Goal: Information Seeking & Learning: Check status

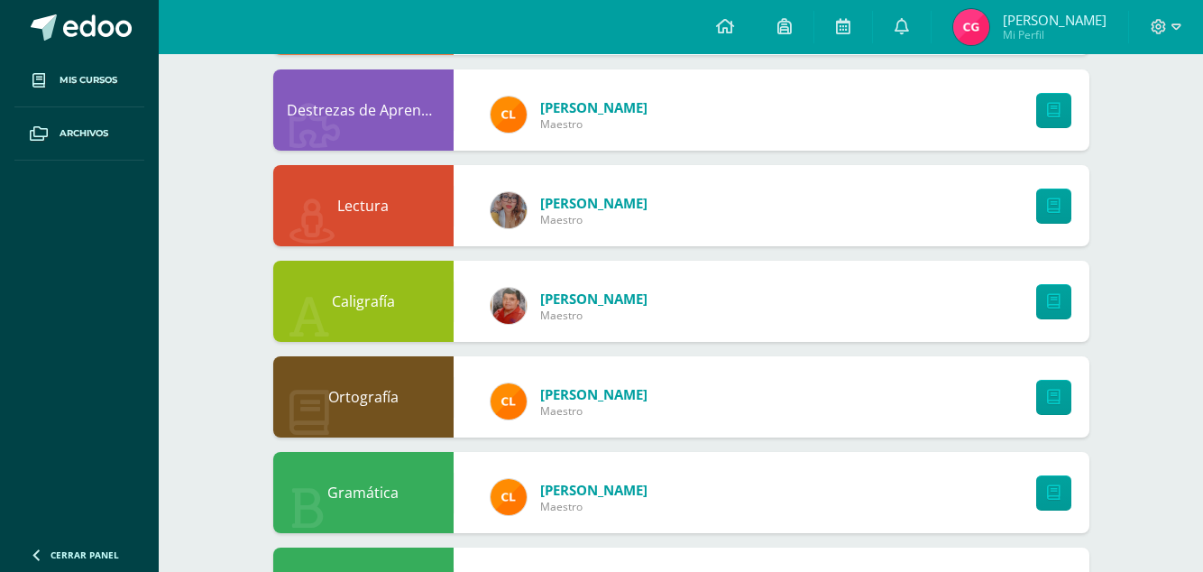
scroll to position [1087, 0]
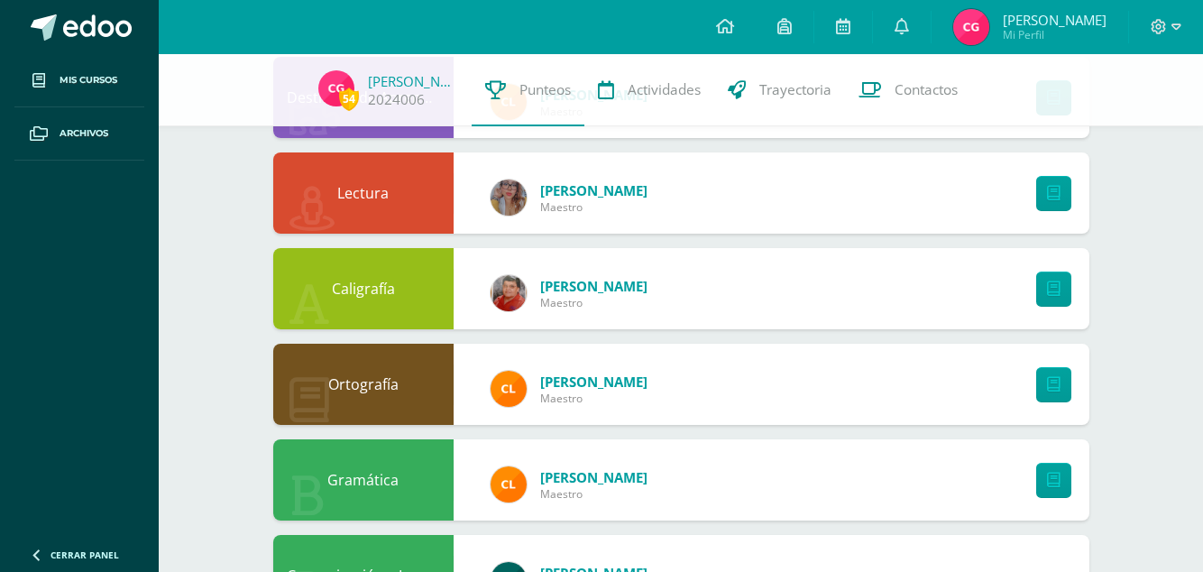
click at [73, 124] on link "Archivos" at bounding box center [79, 133] width 130 height 53
click at [87, 86] on span "Mis cursos" at bounding box center [89, 80] width 58 height 14
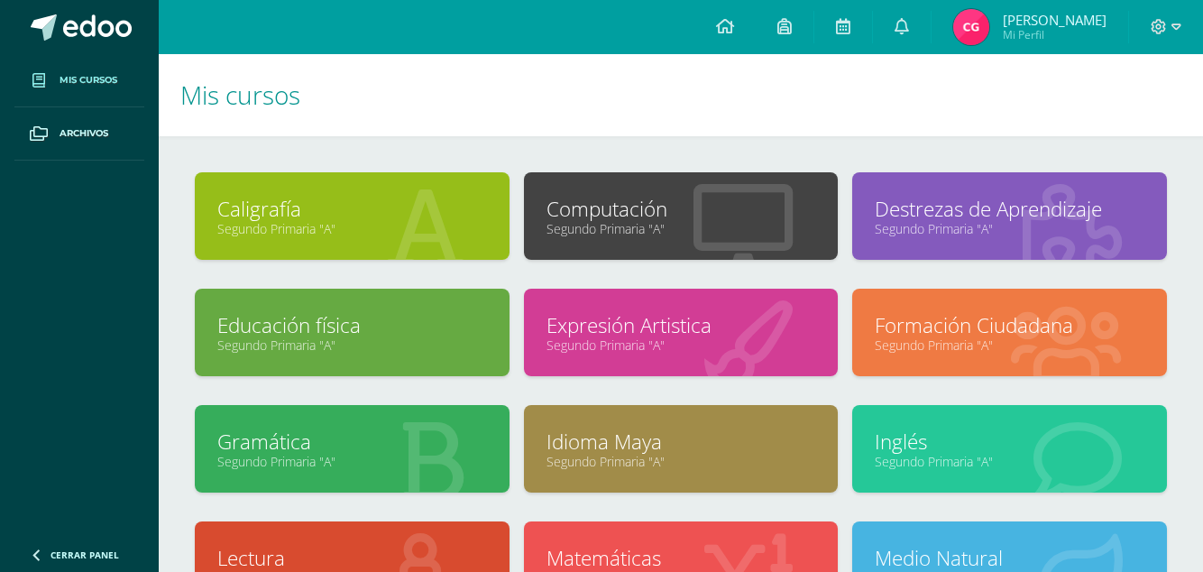
click at [747, 245] on icon at bounding box center [743, 228] width 99 height 88
click at [568, 227] on link "Segundo Primaria "A"" at bounding box center [682, 228] width 270 height 17
click at [655, 272] on div "Computación Segundo Primaria "A"" at bounding box center [681, 230] width 329 height 116
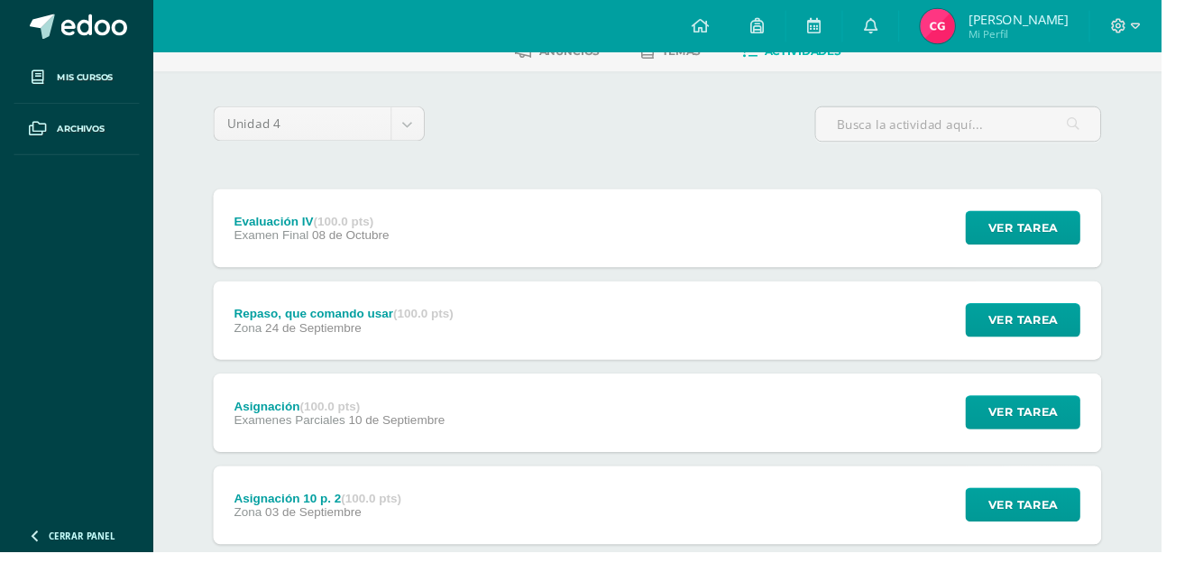
scroll to position [106, 0]
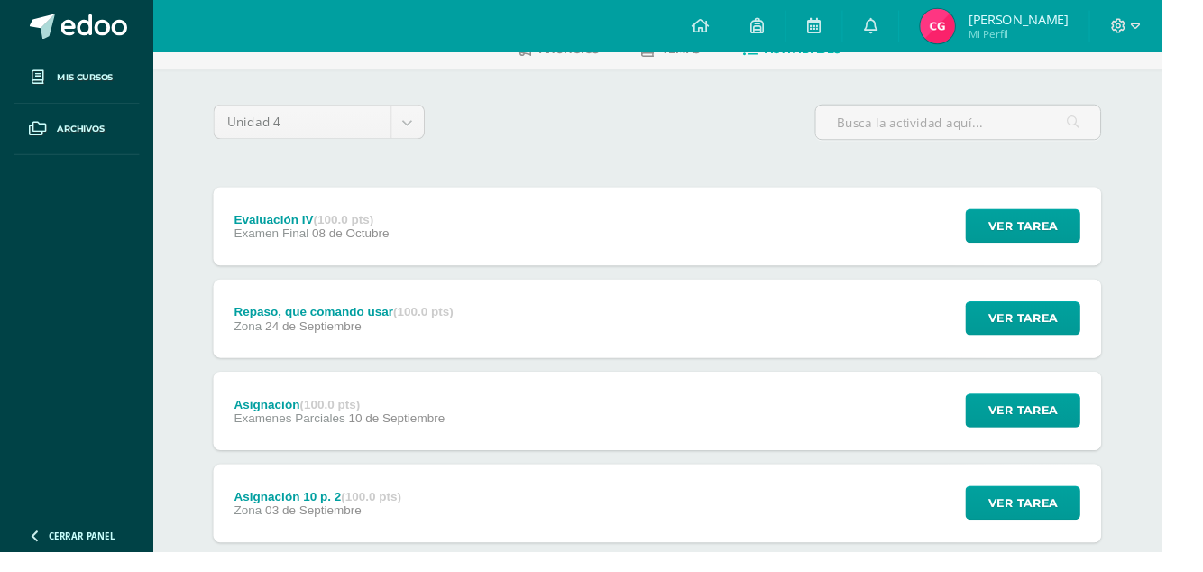
click at [126, 46] on link at bounding box center [79, 27] width 159 height 54
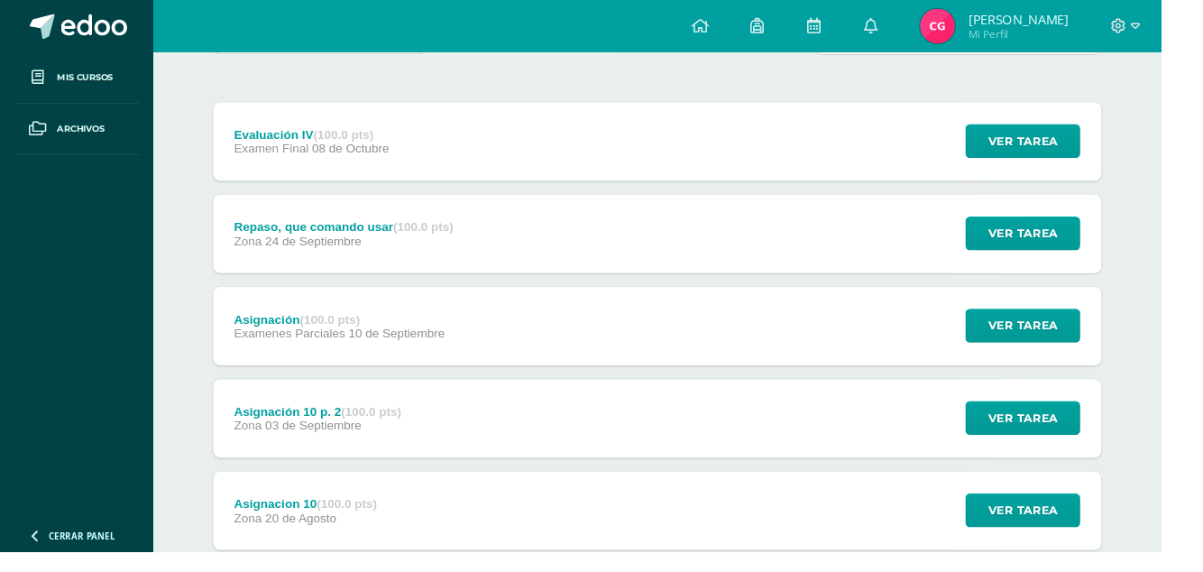
click at [115, 76] on span "Mis cursos" at bounding box center [89, 80] width 58 height 14
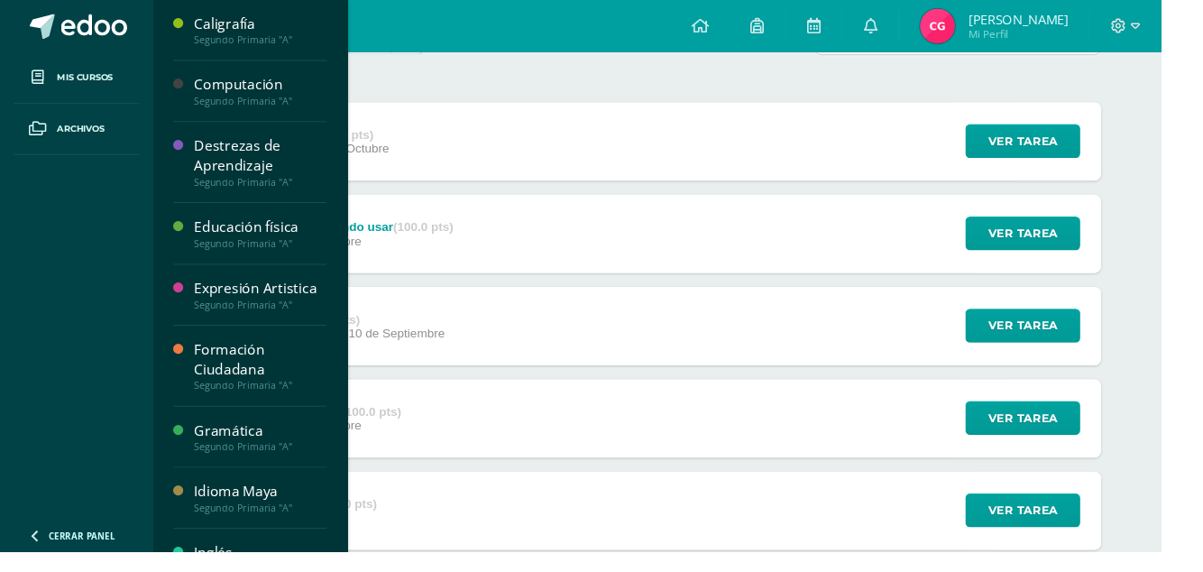
click at [55, 124] on link "Archivos" at bounding box center [79, 133] width 130 height 53
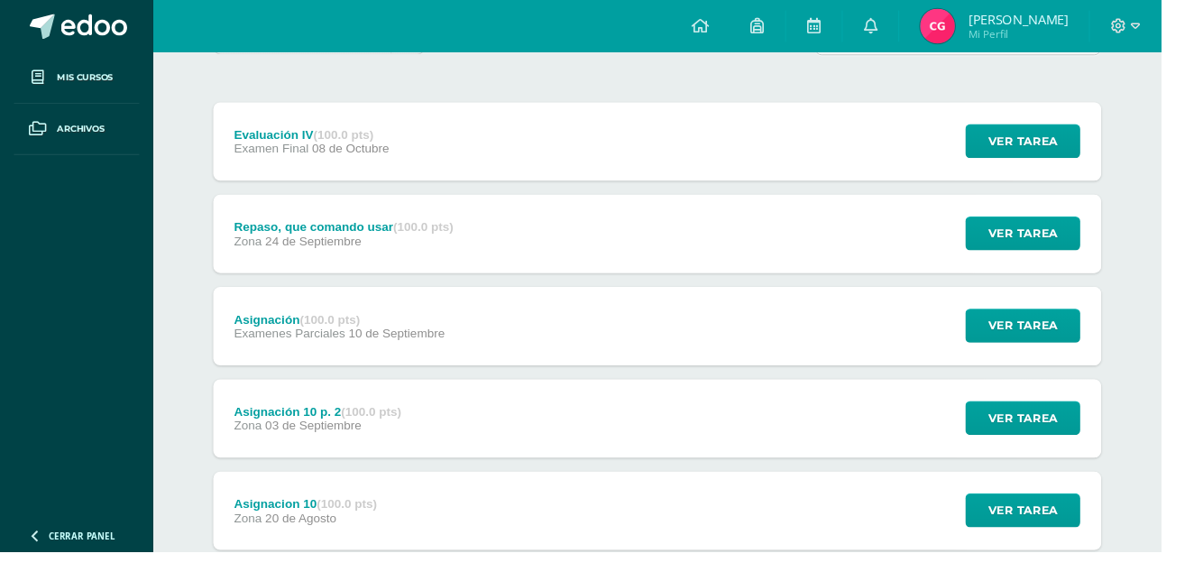
click at [72, 129] on span "Archivos" at bounding box center [84, 133] width 49 height 14
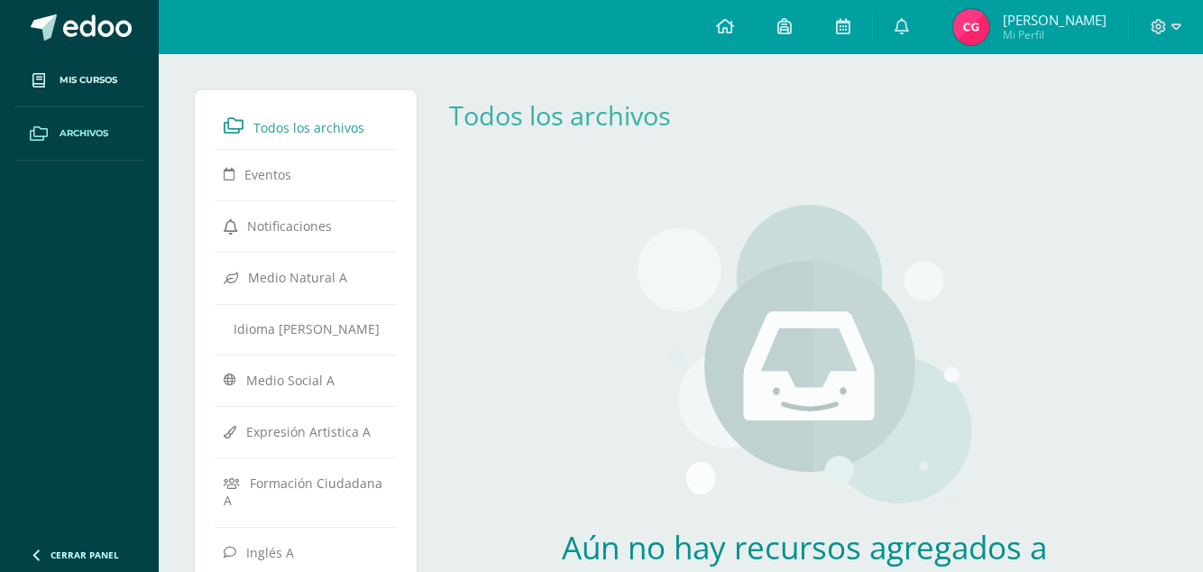
click at [58, 86] on link "Mis cursos" at bounding box center [79, 80] width 130 height 53
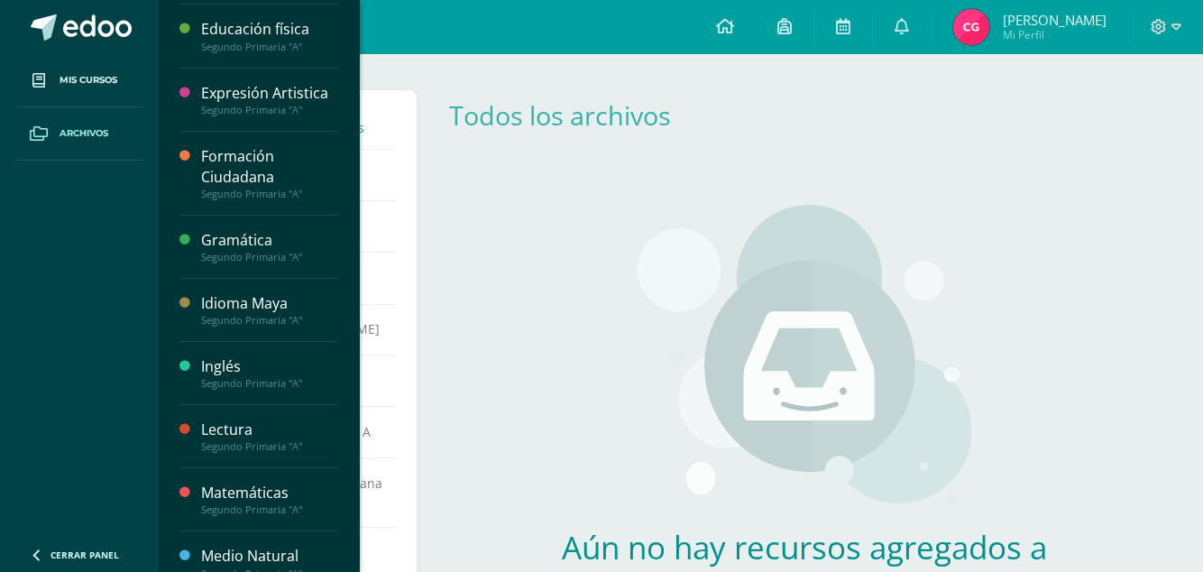
scroll to position [228, 0]
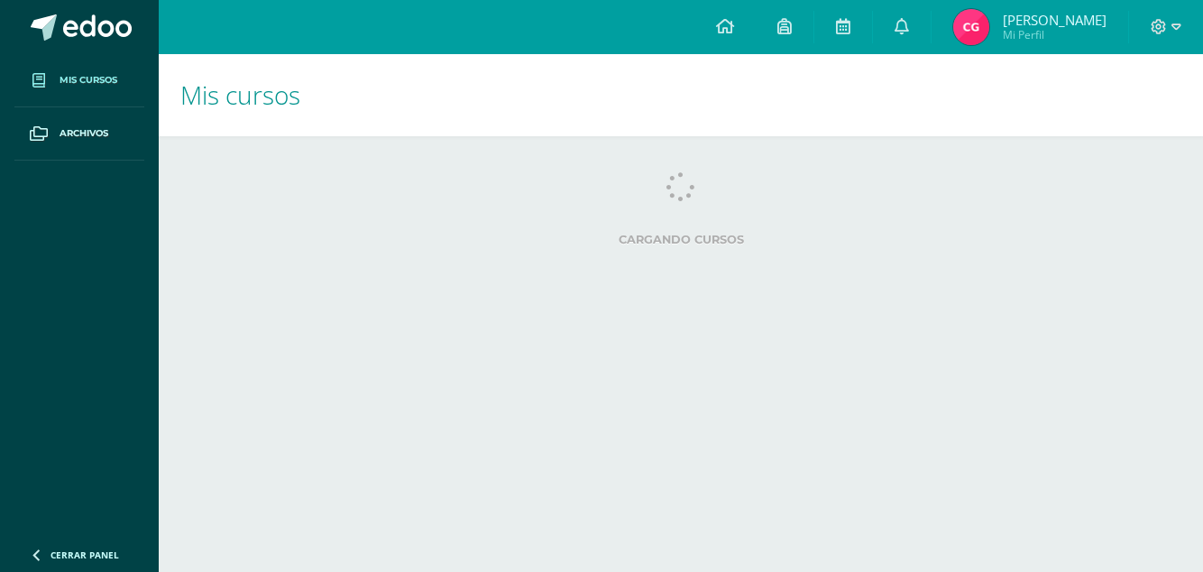
click at [70, 77] on span "Mis cursos" at bounding box center [89, 80] width 58 height 14
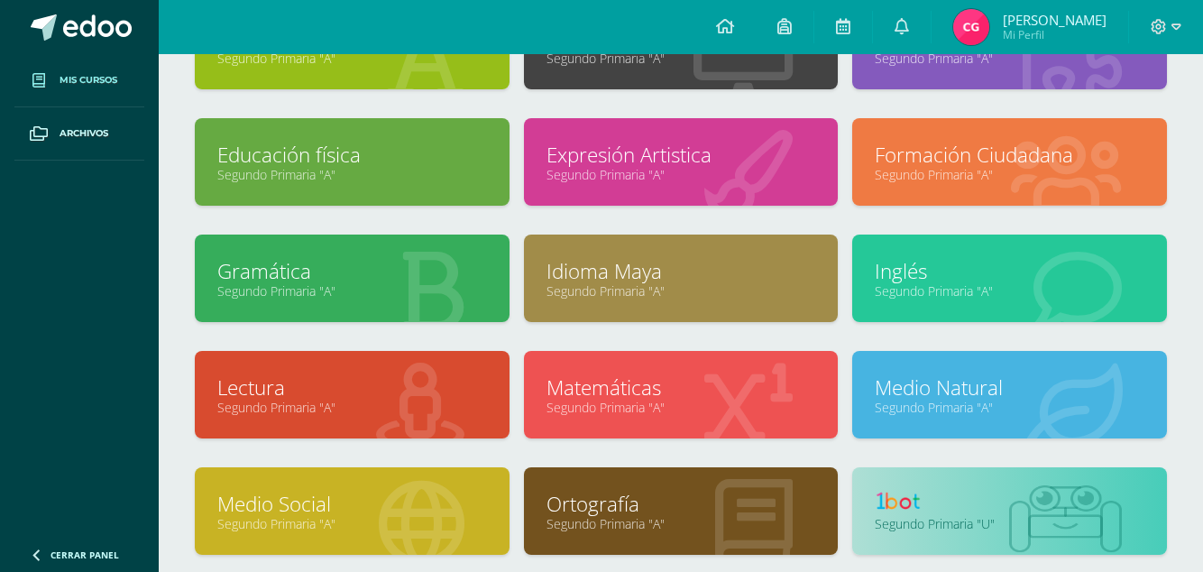
scroll to position [174, 0]
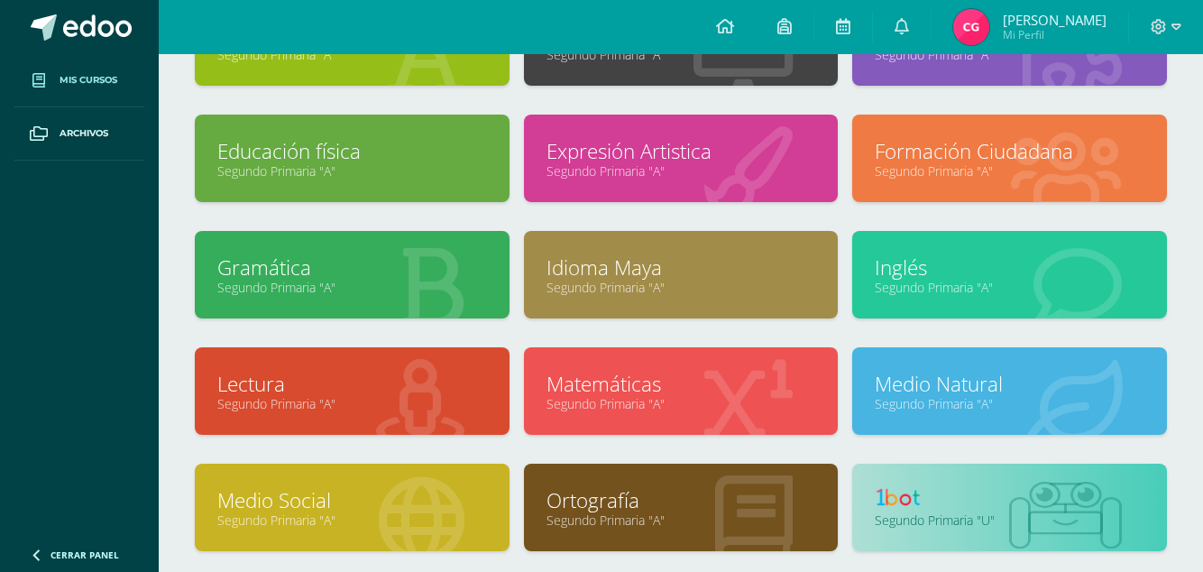
click at [251, 492] on link "Medio Social" at bounding box center [352, 500] width 270 height 28
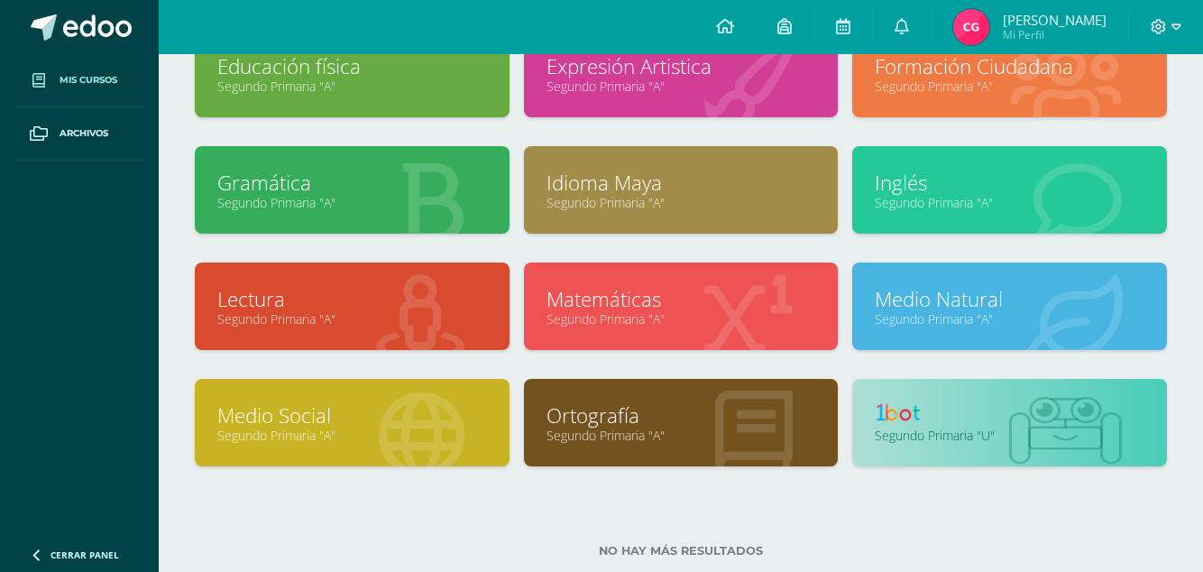
click at [253, 420] on link "Medio Social" at bounding box center [352, 415] width 270 height 28
click at [247, 430] on link "Segundo Primaria "A"" at bounding box center [352, 435] width 270 height 17
click at [253, 427] on link "Segundo Primaria "A"" at bounding box center [352, 435] width 270 height 17
click at [257, 429] on link "Segundo Primaria "A"" at bounding box center [352, 435] width 270 height 17
click at [255, 436] on link "Segundo Primaria "A"" at bounding box center [352, 435] width 270 height 17
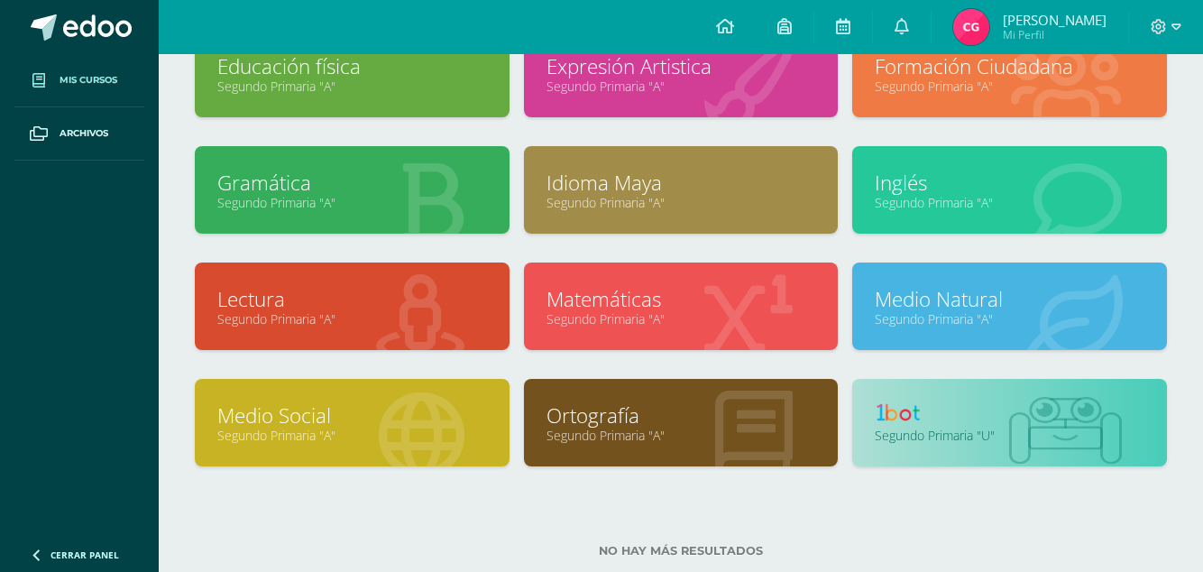
click at [233, 437] on link "Segundo Primaria "A"" at bounding box center [352, 435] width 270 height 17
click at [233, 429] on link "Segundo Primaria "A"" at bounding box center [352, 435] width 270 height 17
click at [232, 407] on link "Medio Social" at bounding box center [352, 415] width 270 height 28
click at [237, 417] on link "Medio Social" at bounding box center [352, 415] width 270 height 28
click at [260, 438] on link "Segundo Primaria "A"" at bounding box center [352, 435] width 270 height 17
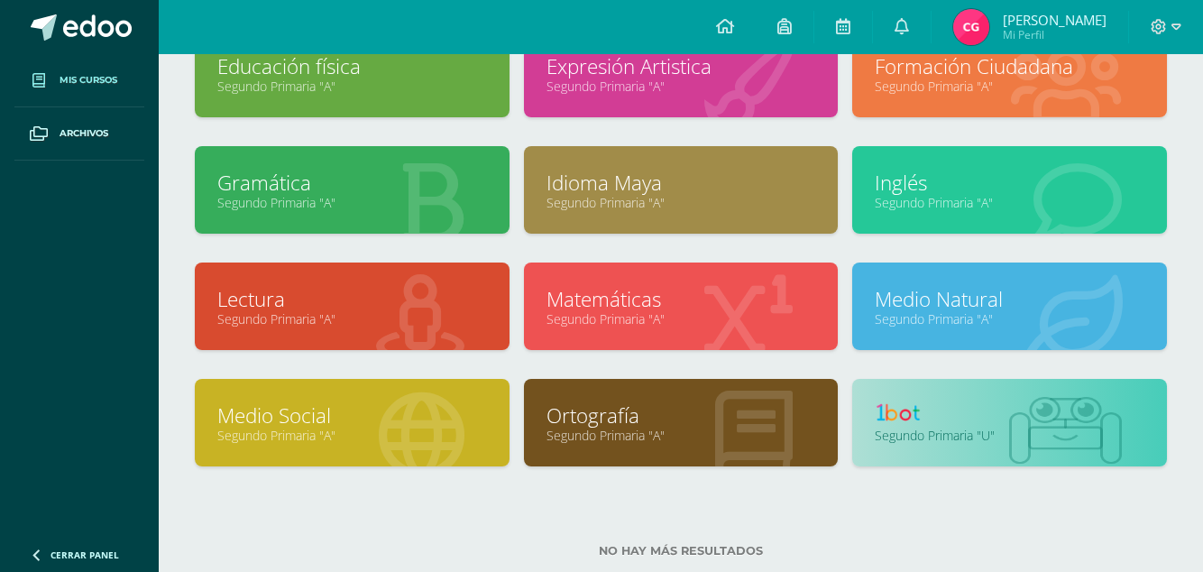
click at [344, 458] on div at bounding box center [422, 423] width 176 height 121
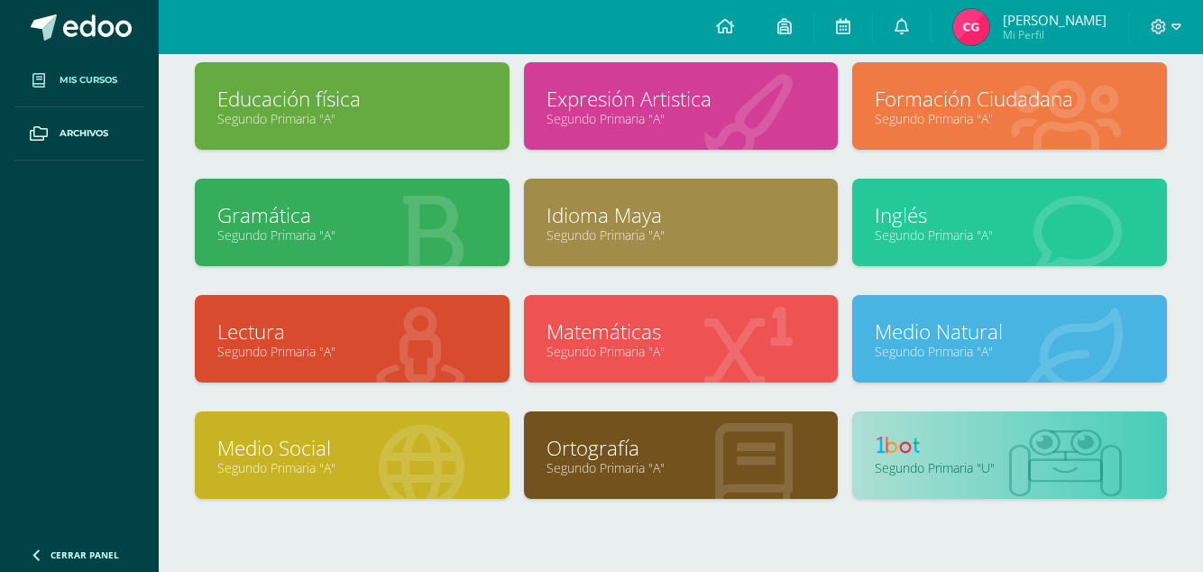
click at [354, 453] on link "Medio Social" at bounding box center [352, 448] width 270 height 28
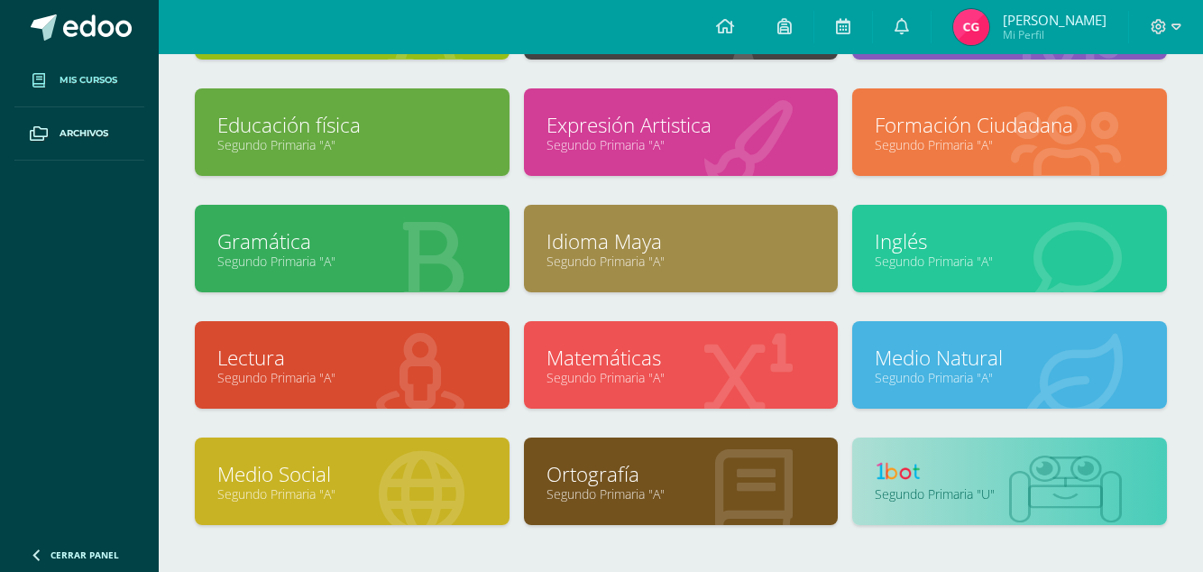
click at [269, 496] on link "Segundo Primaria "A"" at bounding box center [352, 493] width 270 height 17
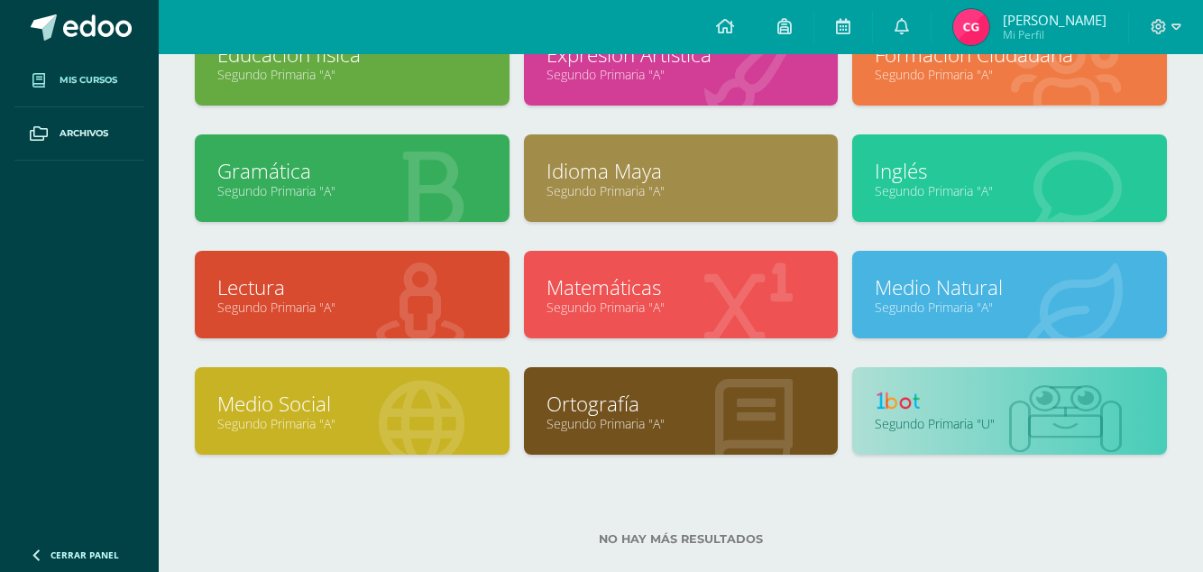
scroll to position [284, 0]
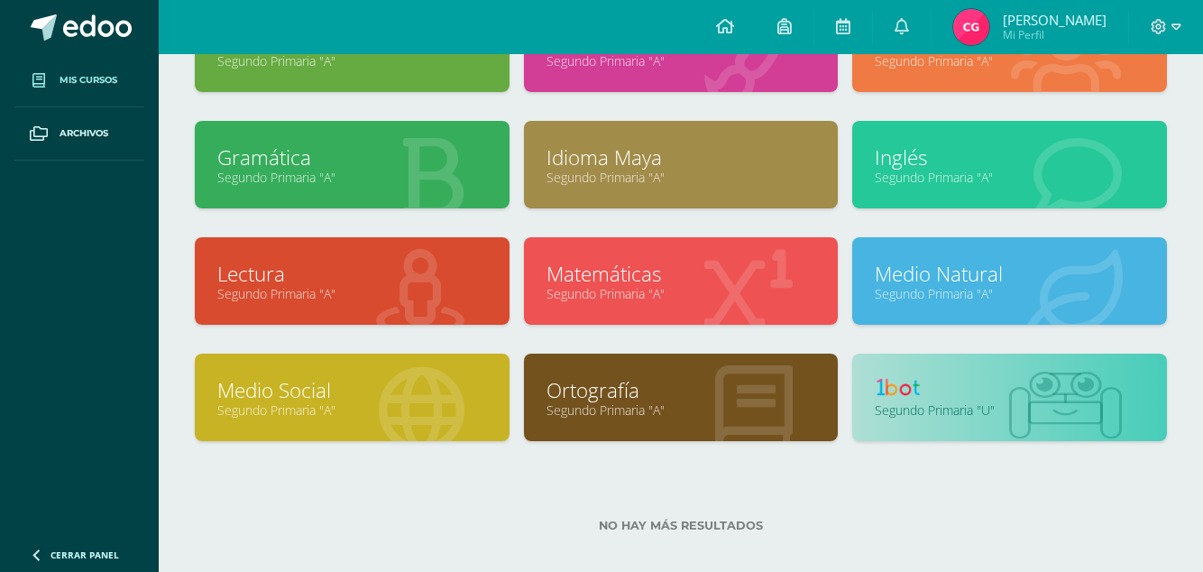
click at [293, 380] on link "Medio Social" at bounding box center [352, 390] width 270 height 28
click at [306, 376] on link "Medio Social" at bounding box center [352, 390] width 270 height 28
click at [71, 79] on span "Mis cursos" at bounding box center [89, 80] width 58 height 14
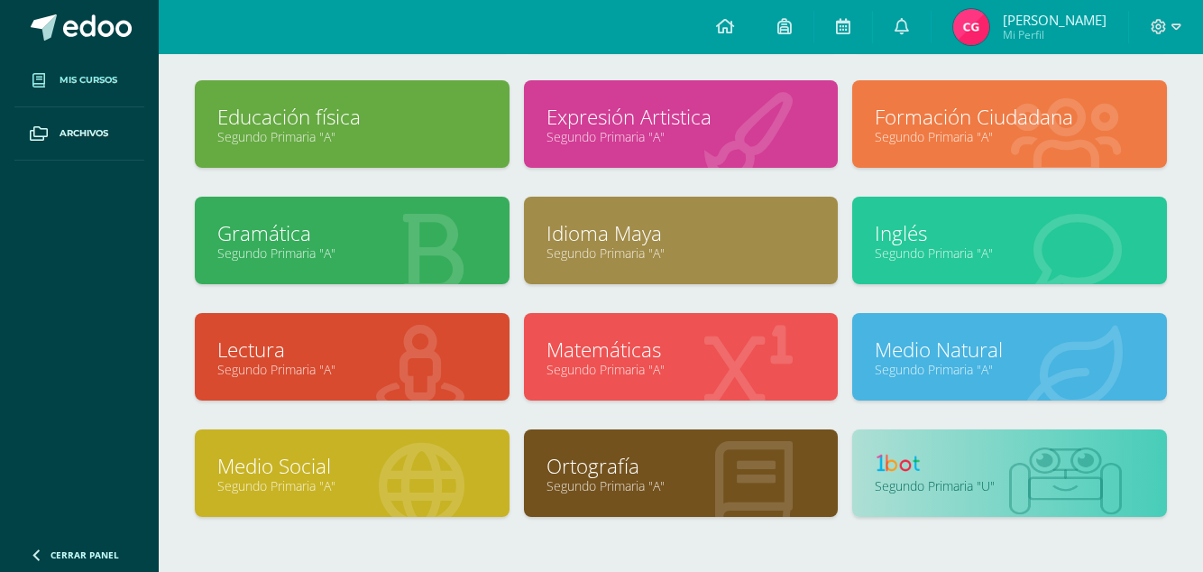
click at [227, 516] on div "Medio Social Segundo Primaria "A"" at bounding box center [352, 487] width 329 height 116
click at [240, 469] on link "Medio Social" at bounding box center [352, 466] width 270 height 28
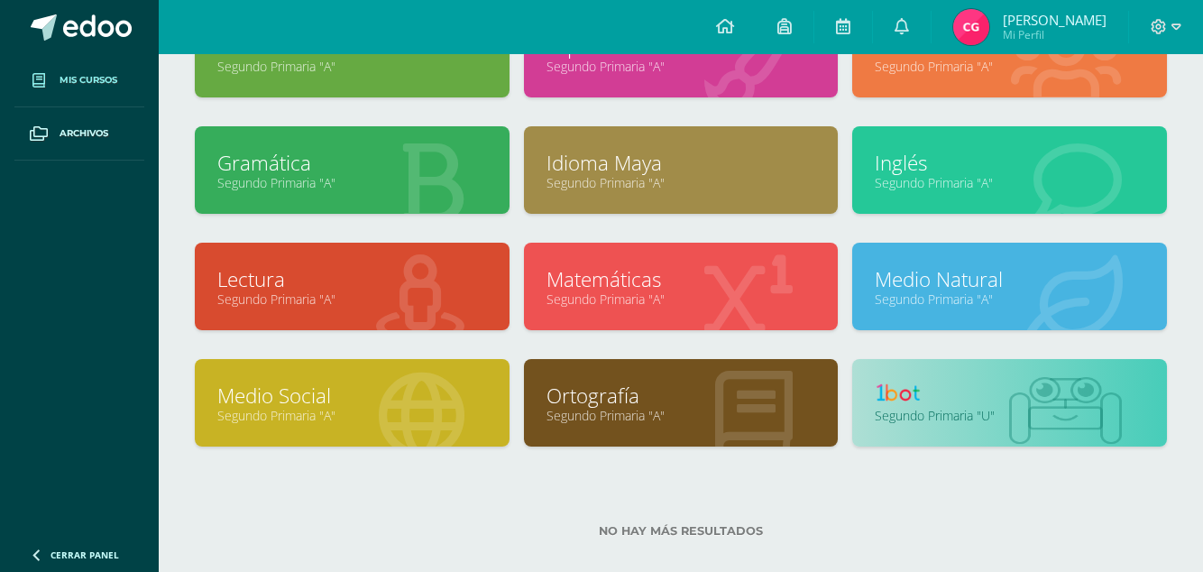
click at [292, 419] on link "Segundo Primaria "A"" at bounding box center [352, 415] width 270 height 17
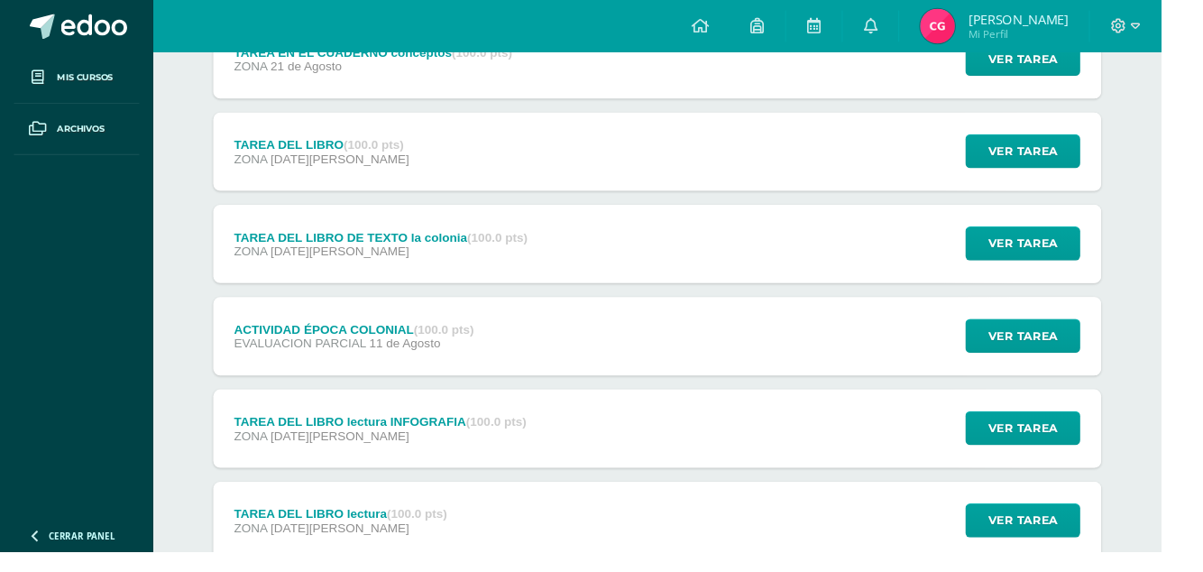
scroll to position [965, 0]
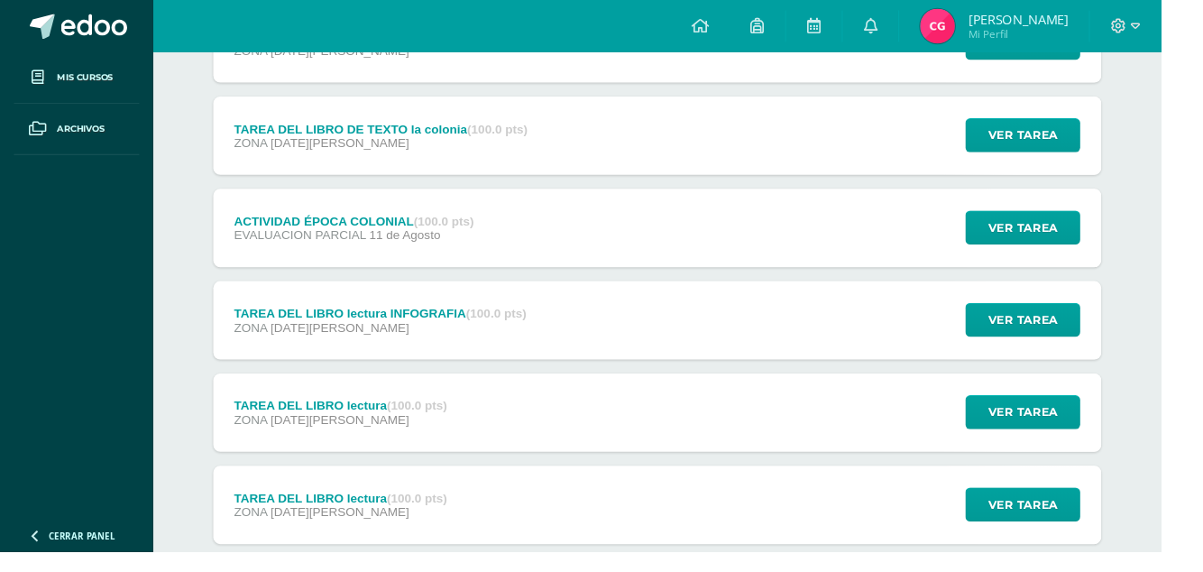
click at [989, 25] on img at bounding box center [971, 27] width 36 height 36
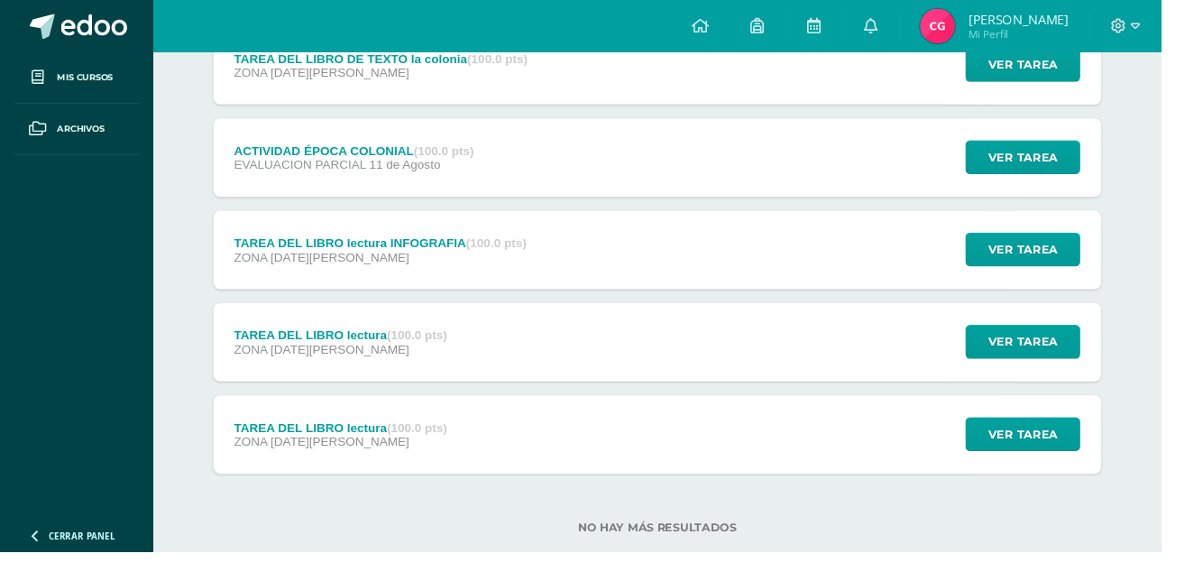
click at [989, 14] on img at bounding box center [971, 27] width 36 height 36
click at [1050, 27] on span "[PERSON_NAME] Mi Perfil" at bounding box center [1030, 27] width 161 height 36
click at [1103, 20] on span "[PERSON_NAME]" at bounding box center [1055, 20] width 104 height 18
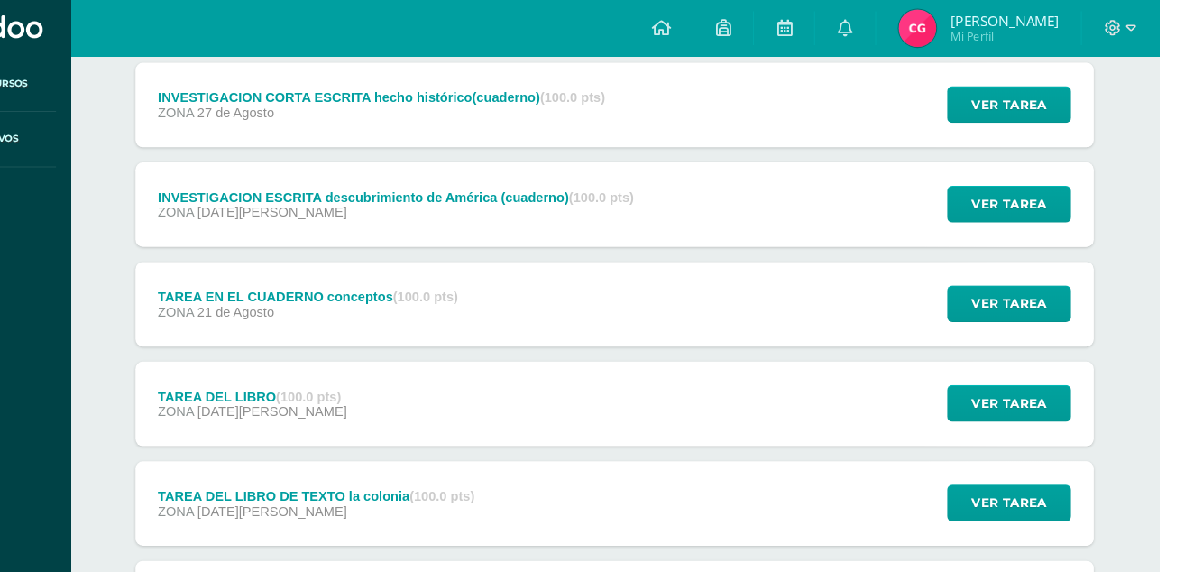
scroll to position [621, 0]
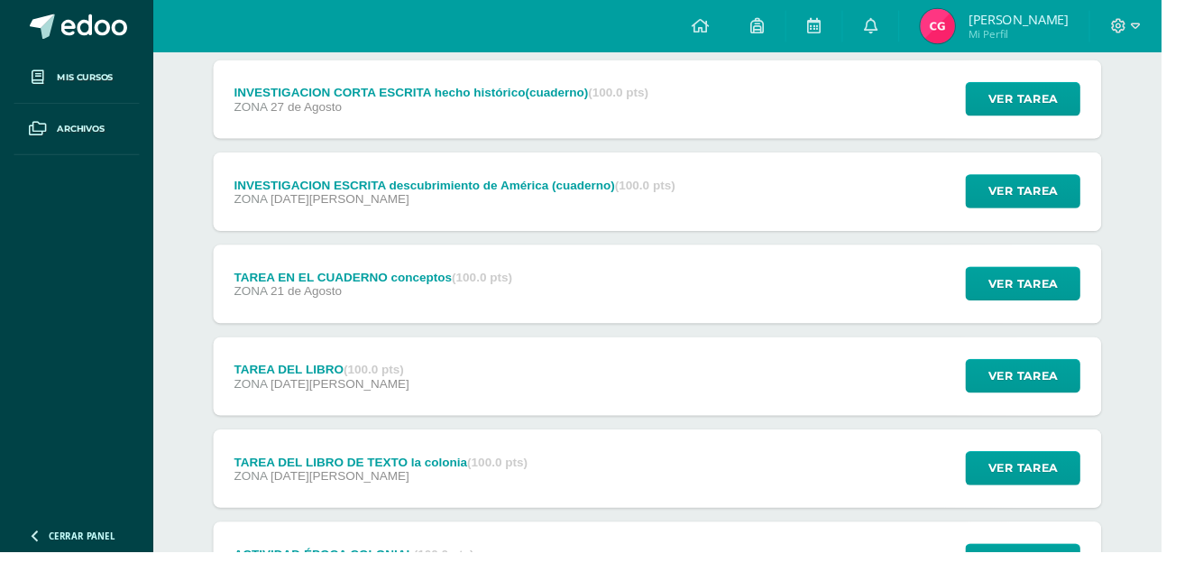
click at [1107, 28] on span "[PERSON_NAME]" at bounding box center [1055, 20] width 104 height 18
click at [1107, 26] on span "[PERSON_NAME]" at bounding box center [1055, 20] width 104 height 18
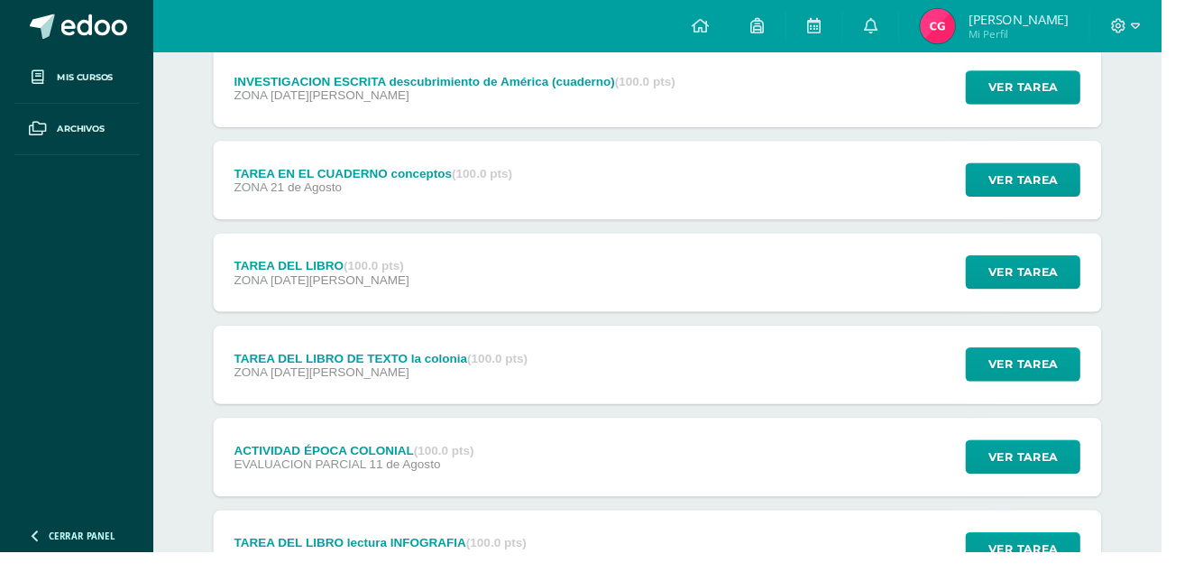
scroll to position [730, 0]
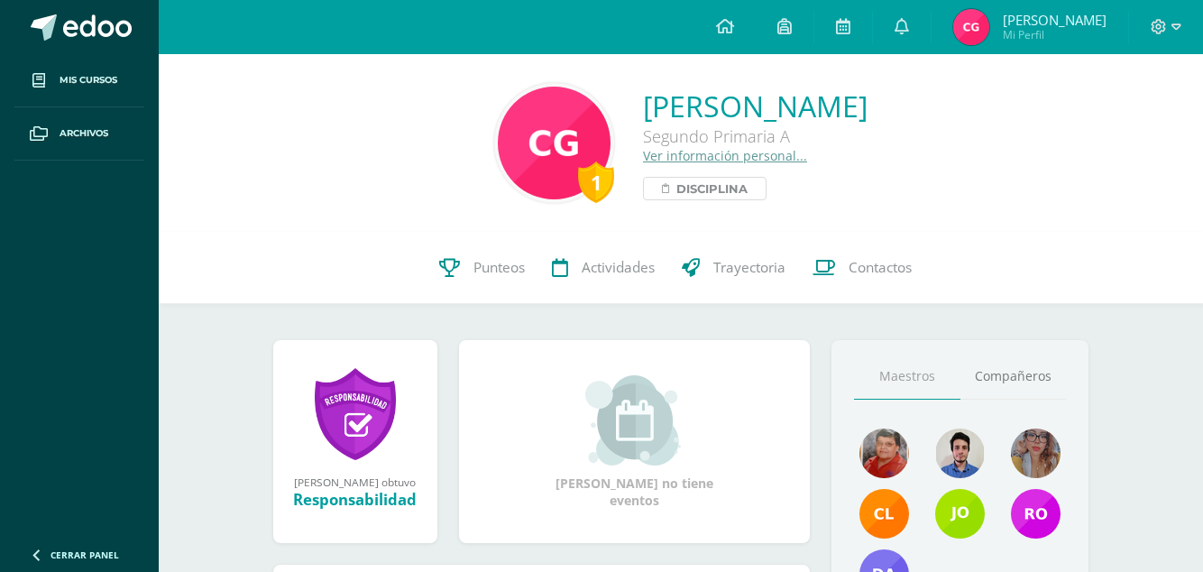
click at [676, 197] on span "Disciplina" at bounding box center [711, 189] width 71 height 22
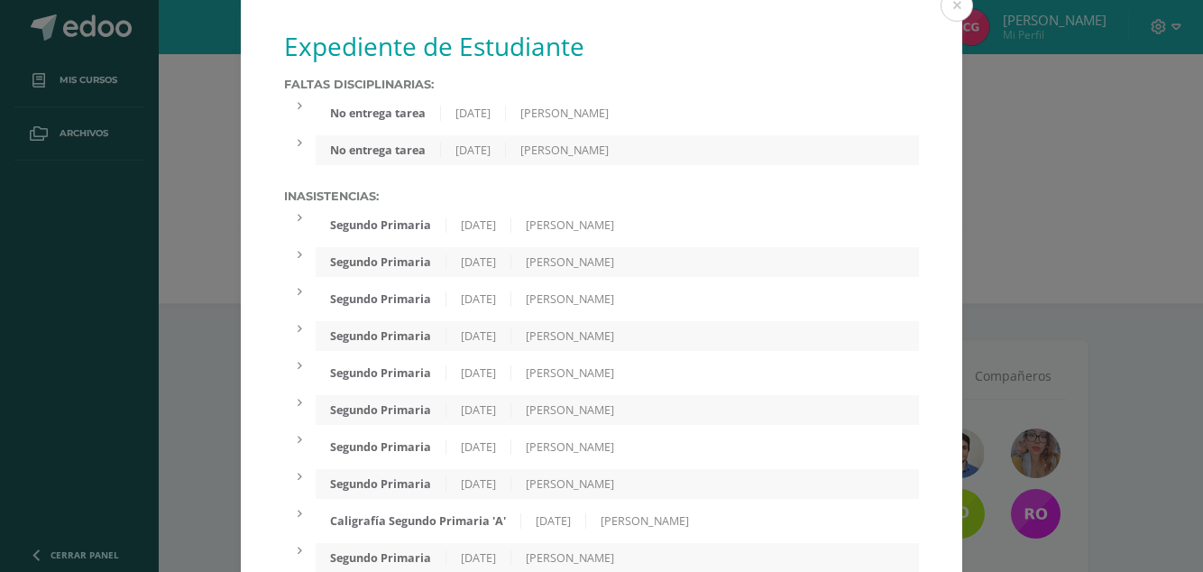
click at [953, 8] on button at bounding box center [957, 5] width 32 height 32
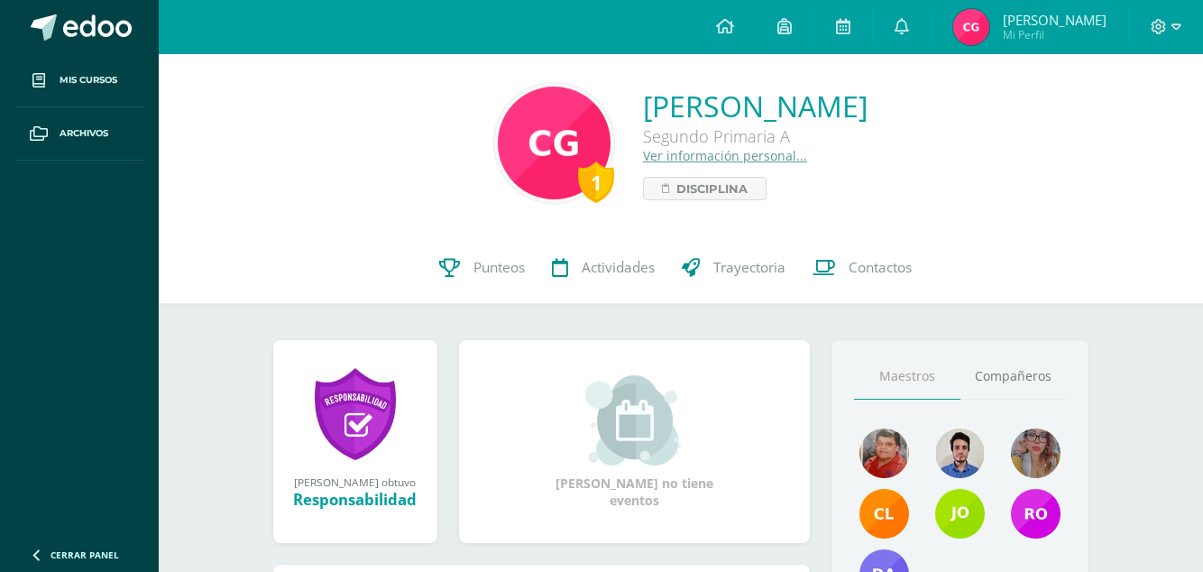
click at [479, 267] on span "Punteos" at bounding box center [499, 267] width 51 height 19
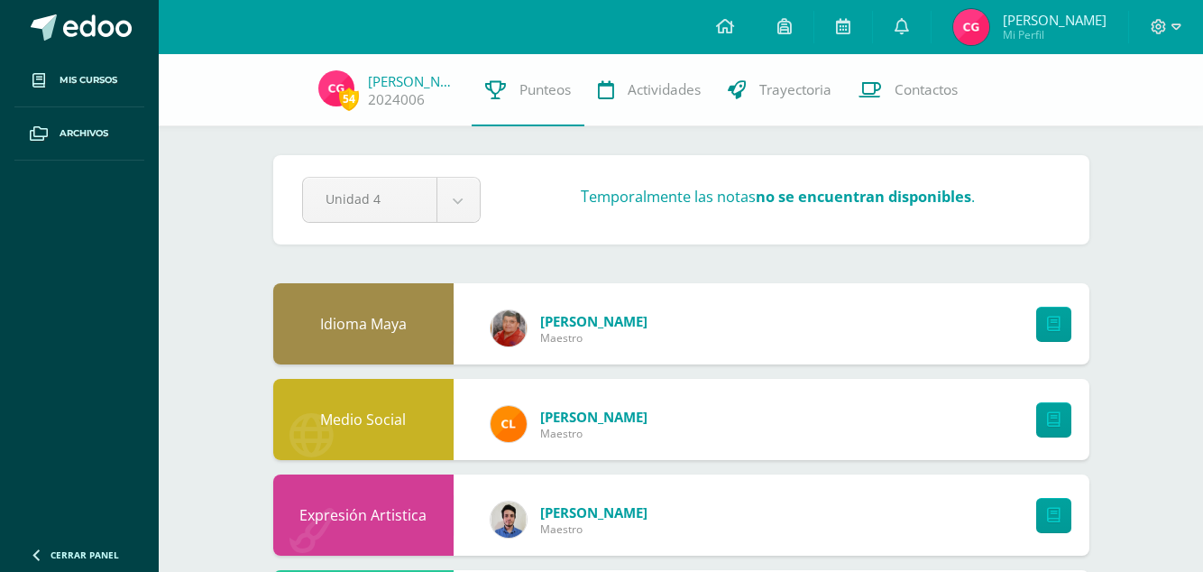
click at [572, 424] on link "[PERSON_NAME]" at bounding box center [593, 417] width 107 height 18
click at [1061, 424] on link at bounding box center [1053, 419] width 35 height 35
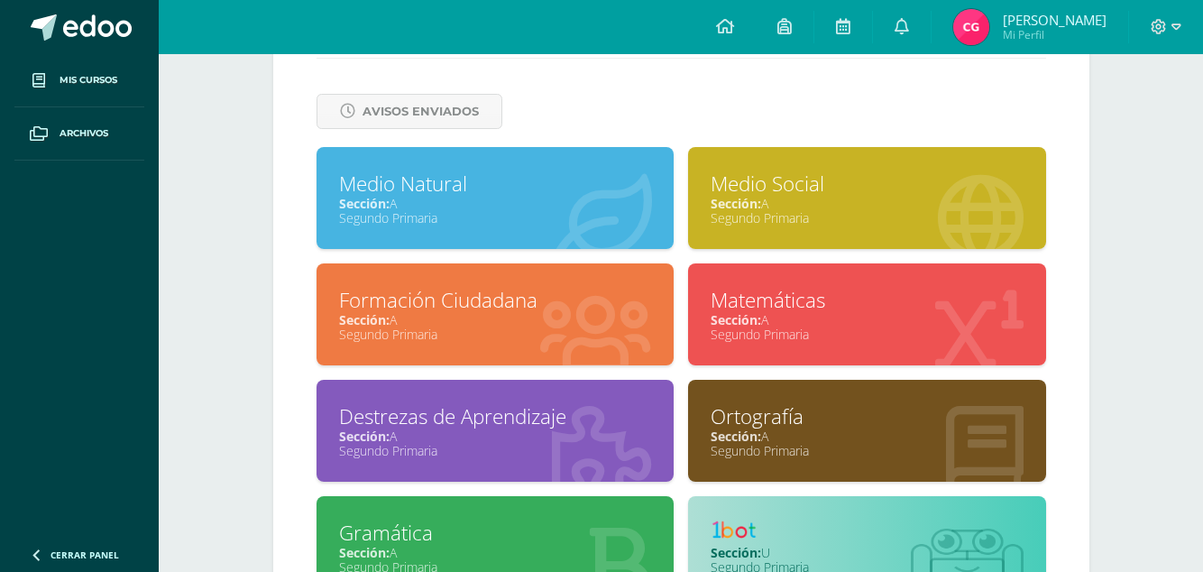
scroll to position [676, 0]
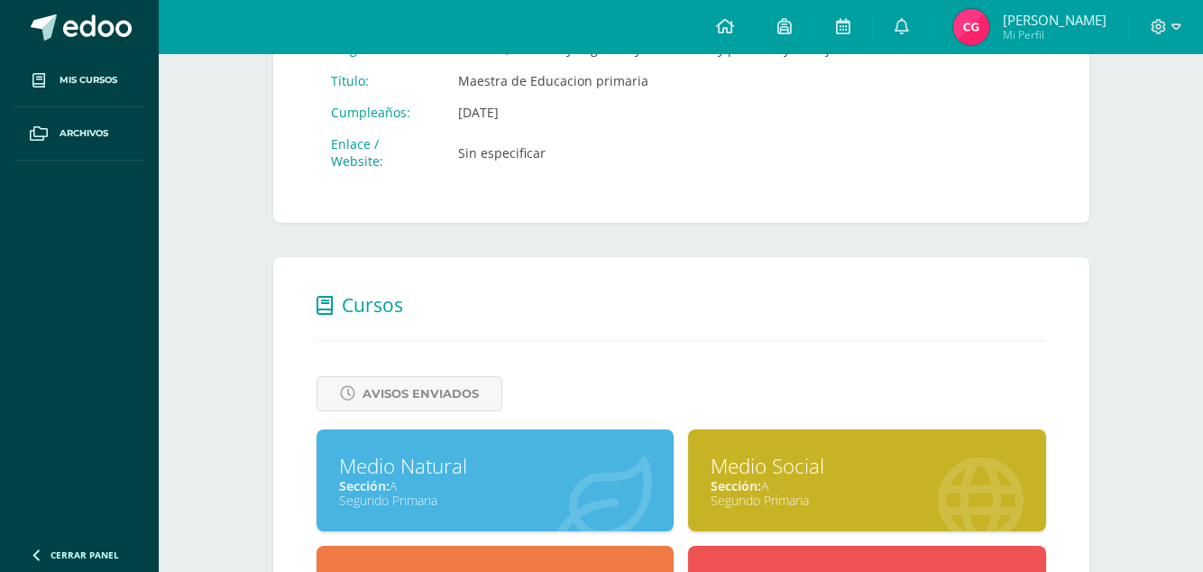
click at [798, 502] on div "Medio Social Sección: A Segundo Primaria" at bounding box center [867, 480] width 358 height 102
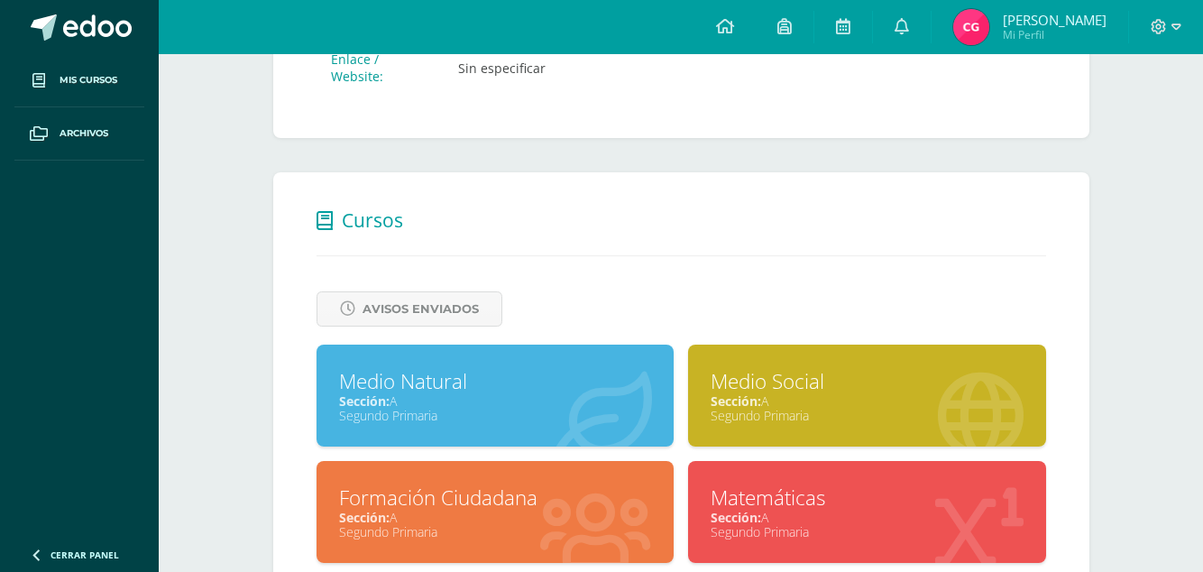
click at [888, 380] on div "Medio Social" at bounding box center [867, 381] width 313 height 28
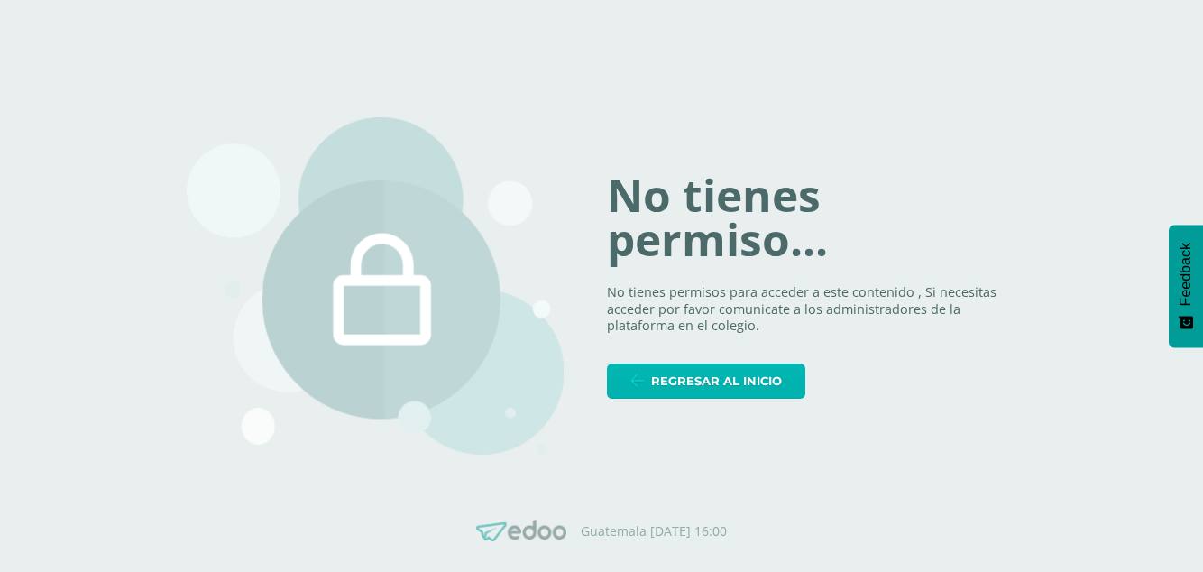
click at [769, 398] on span "Regresar al inicio" at bounding box center [716, 380] width 131 height 33
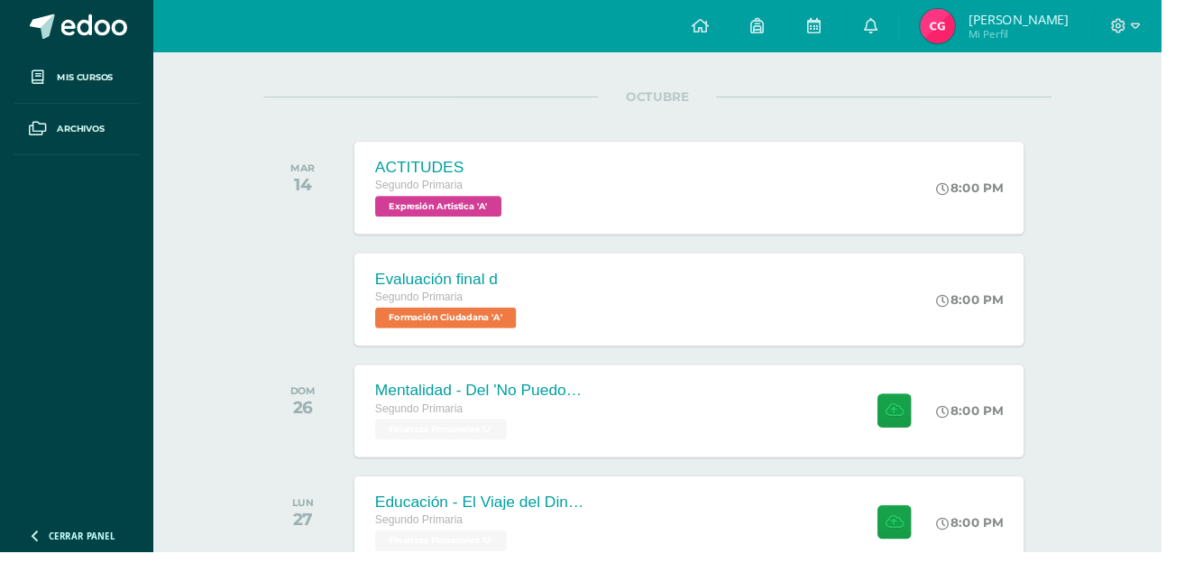
scroll to position [209, 0]
click at [848, 327] on div "Evaluación final d Segundo Primaria Formación Ciudadana 'A' 8:00 PM Evaluación …" at bounding box center [714, 310] width 694 height 96
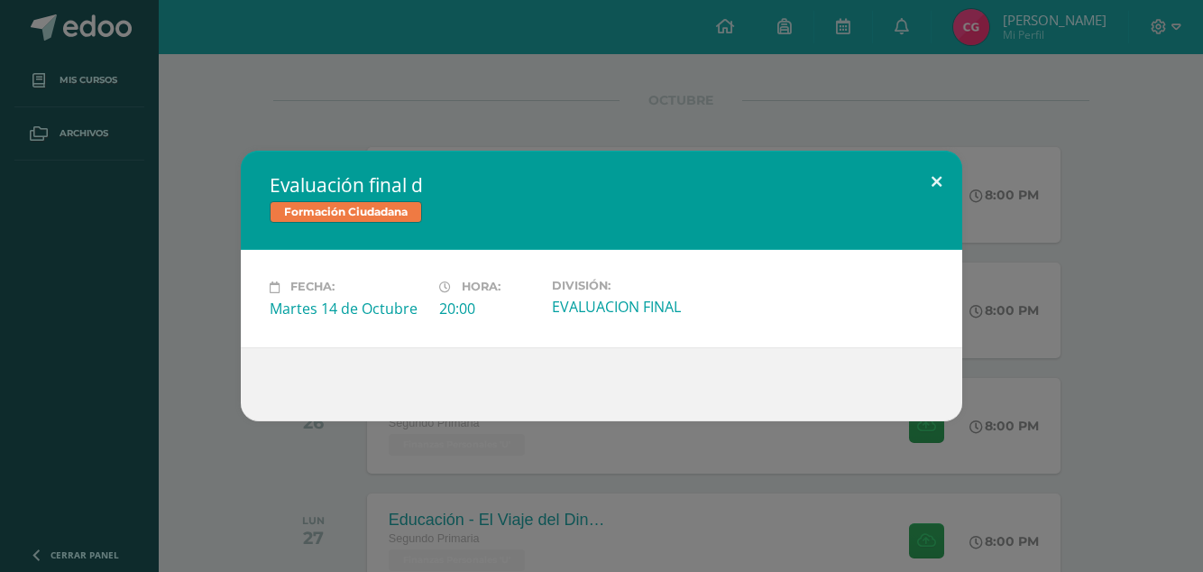
click at [915, 212] on button at bounding box center [936, 181] width 51 height 61
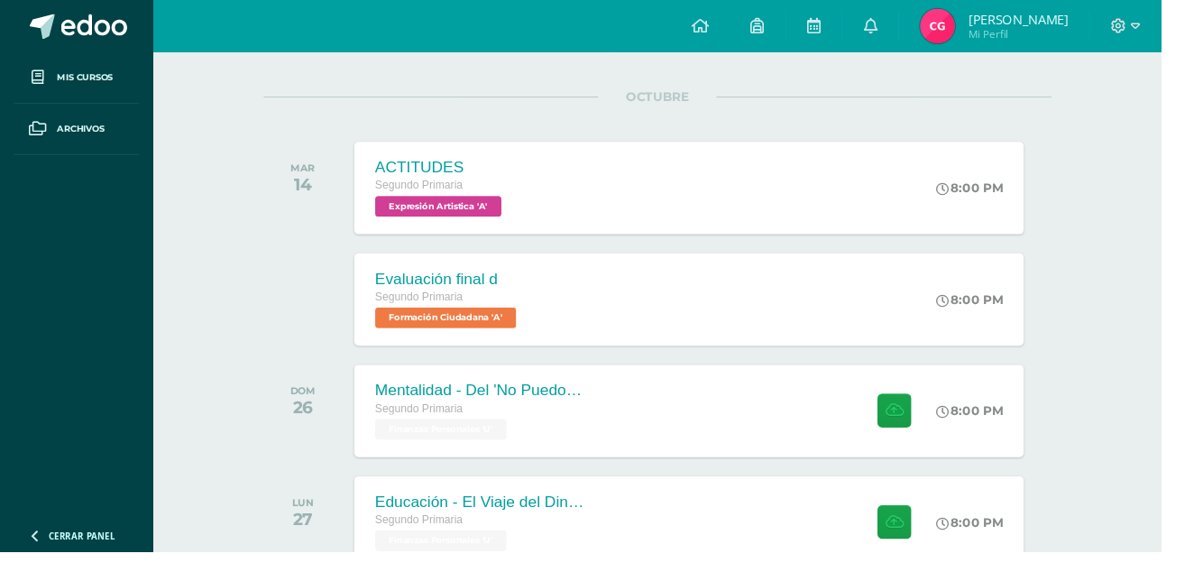
scroll to position [174, 0]
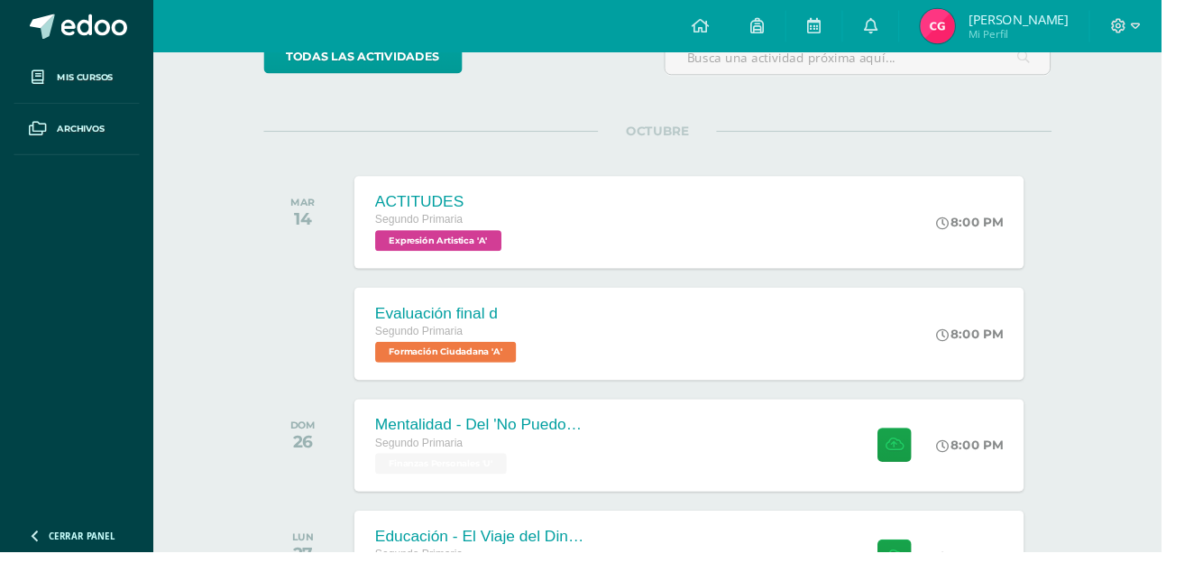
click at [47, 99] on link "Mis cursos" at bounding box center [79, 80] width 130 height 53
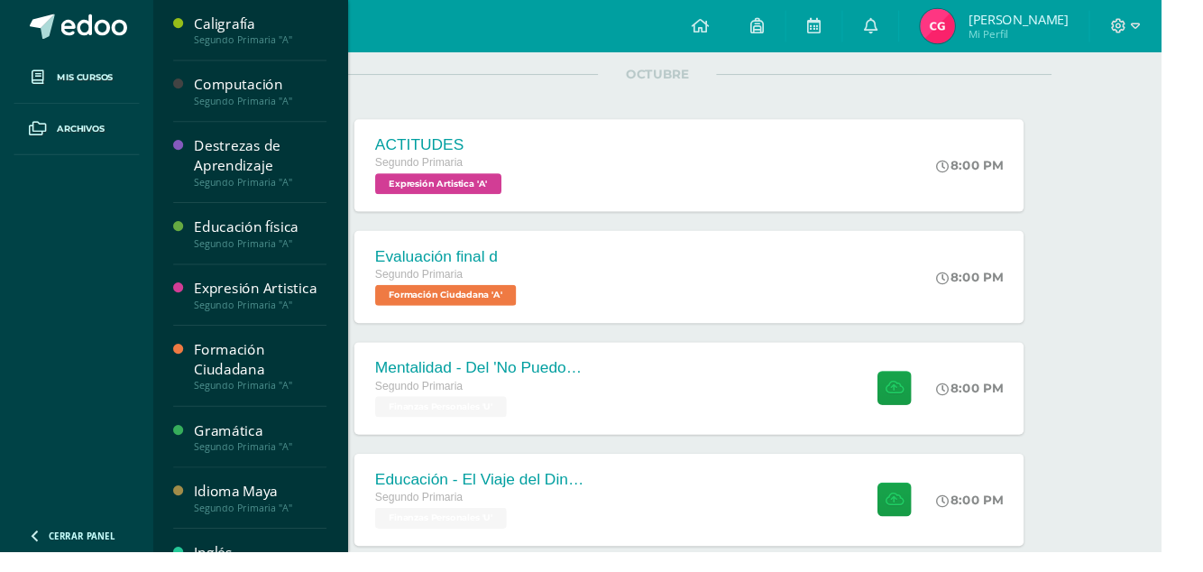
scroll to position [262, 0]
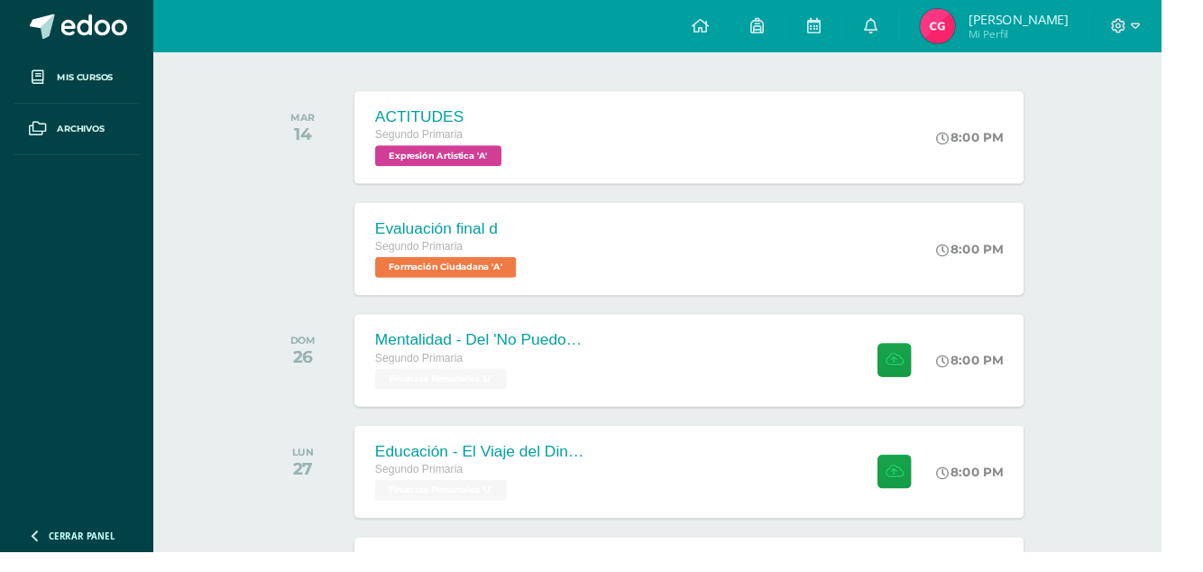
click at [74, 138] on span "Archivos" at bounding box center [84, 133] width 49 height 14
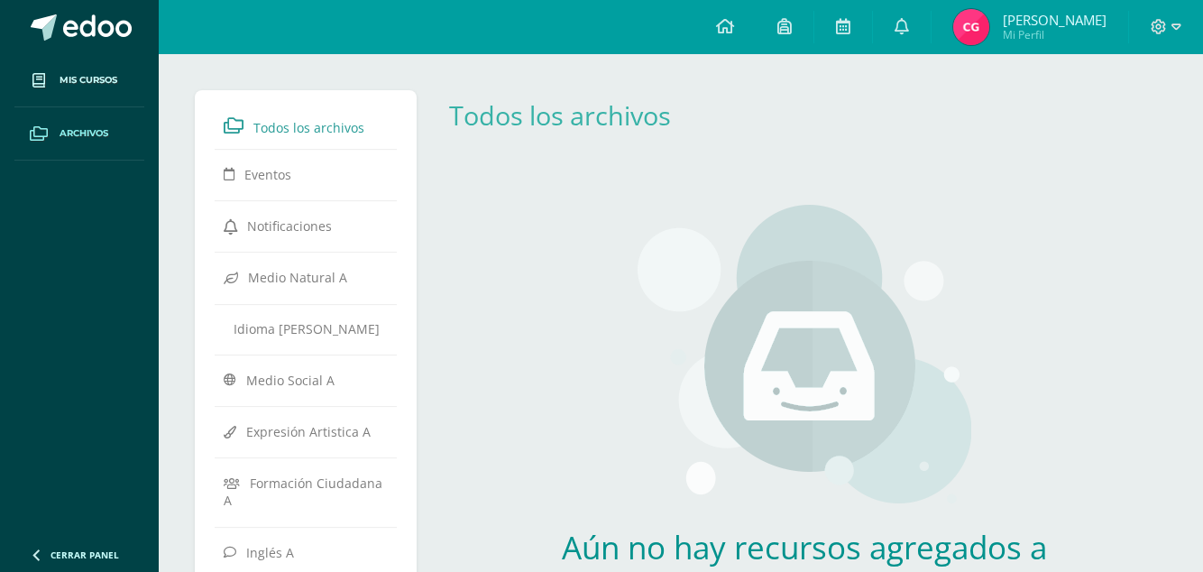
click at [1052, 27] on span "Mi Perfil" at bounding box center [1055, 34] width 104 height 15
click at [1051, 49] on link "Camila Nicolle Mi Perfil" at bounding box center [1030, 27] width 197 height 54
click at [1051, 51] on link "Camila Nicolle Mi Perfil" at bounding box center [1030, 27] width 197 height 54
click at [1055, 38] on span "Mi Perfil" at bounding box center [1055, 34] width 104 height 15
click at [1060, 36] on span "Mi Perfil" at bounding box center [1055, 34] width 104 height 15
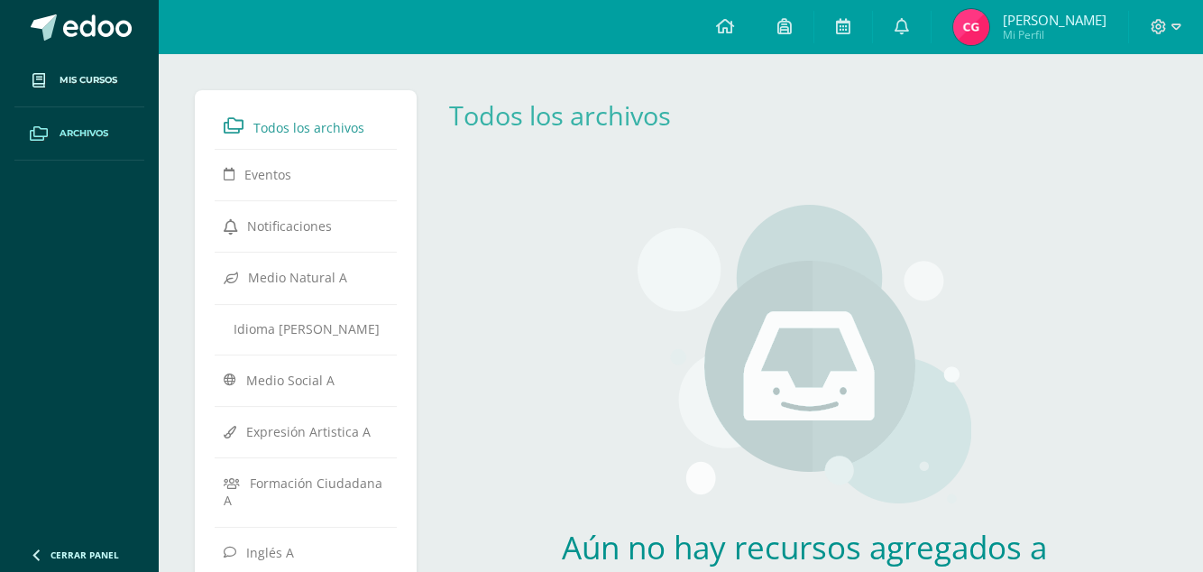
click at [1047, 30] on span "Mi Perfil" at bounding box center [1055, 34] width 104 height 15
click at [1048, 36] on span "Mi Perfil" at bounding box center [1055, 34] width 104 height 15
click at [1026, 41] on span "Mi Perfil" at bounding box center [1055, 34] width 104 height 15
click at [989, 31] on img at bounding box center [971, 27] width 36 height 36
click at [987, 27] on img at bounding box center [971, 27] width 36 height 36
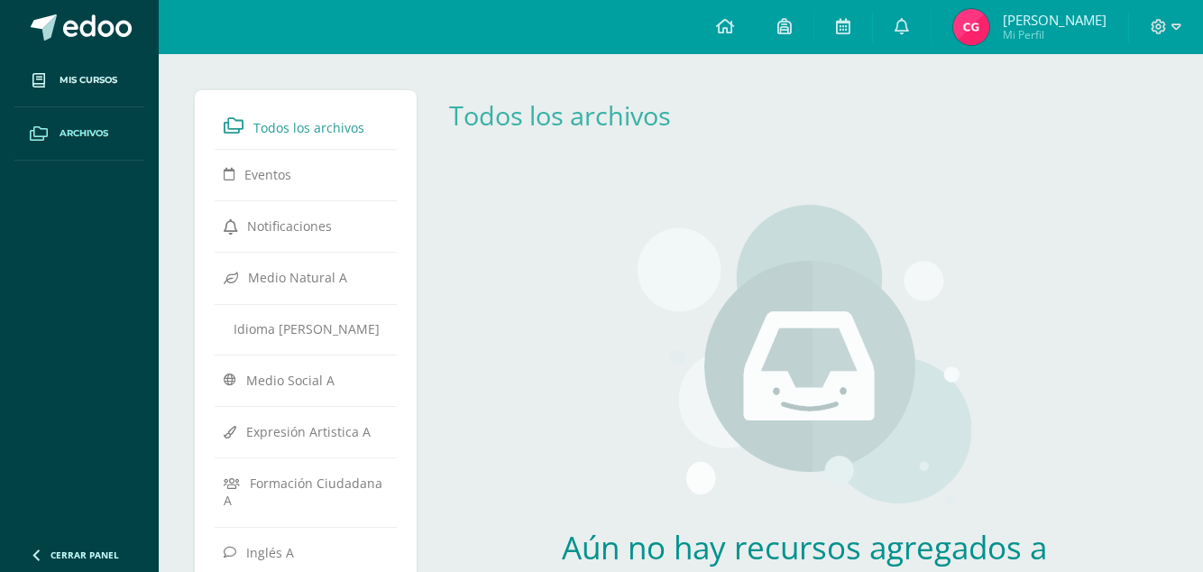
click at [989, 21] on img at bounding box center [971, 27] width 36 height 36
click at [989, 15] on img at bounding box center [971, 27] width 36 height 36
click at [989, 25] on img at bounding box center [971, 27] width 36 height 36
click at [1021, 27] on span "[PERSON_NAME]" at bounding box center [1055, 20] width 104 height 18
click at [1012, 39] on span "Camila Nicolle Mi Perfil" at bounding box center [1030, 27] width 161 height 36
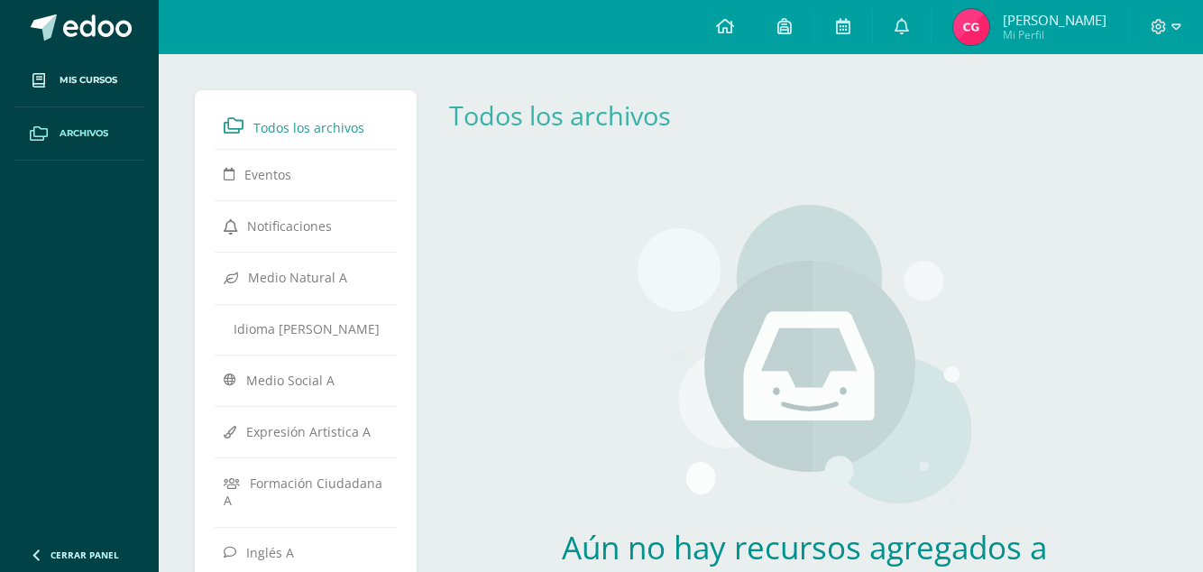
click at [1046, 35] on span "Mi Perfil" at bounding box center [1055, 34] width 104 height 15
click at [1062, 35] on span "Mi Perfil" at bounding box center [1055, 34] width 104 height 15
click at [1062, 41] on span "Mi Perfil" at bounding box center [1055, 34] width 104 height 15
click at [1070, 26] on span "[PERSON_NAME]" at bounding box center [1055, 20] width 104 height 18
click at [1056, 31] on span "Mi Perfil" at bounding box center [1055, 34] width 104 height 15
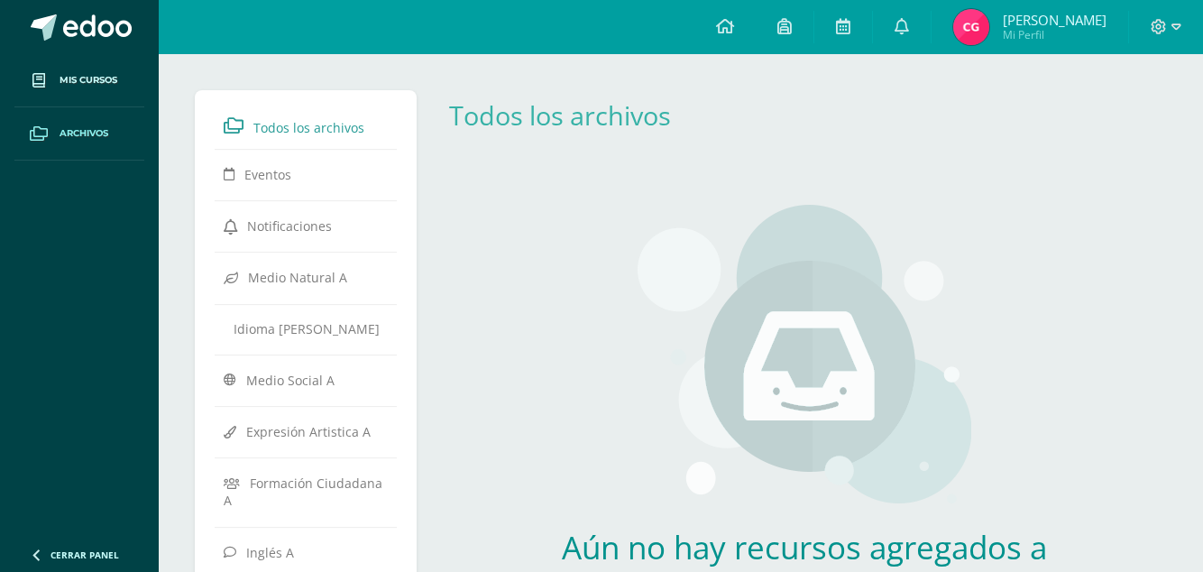
click at [1022, 41] on span "Mi Perfil" at bounding box center [1055, 34] width 104 height 15
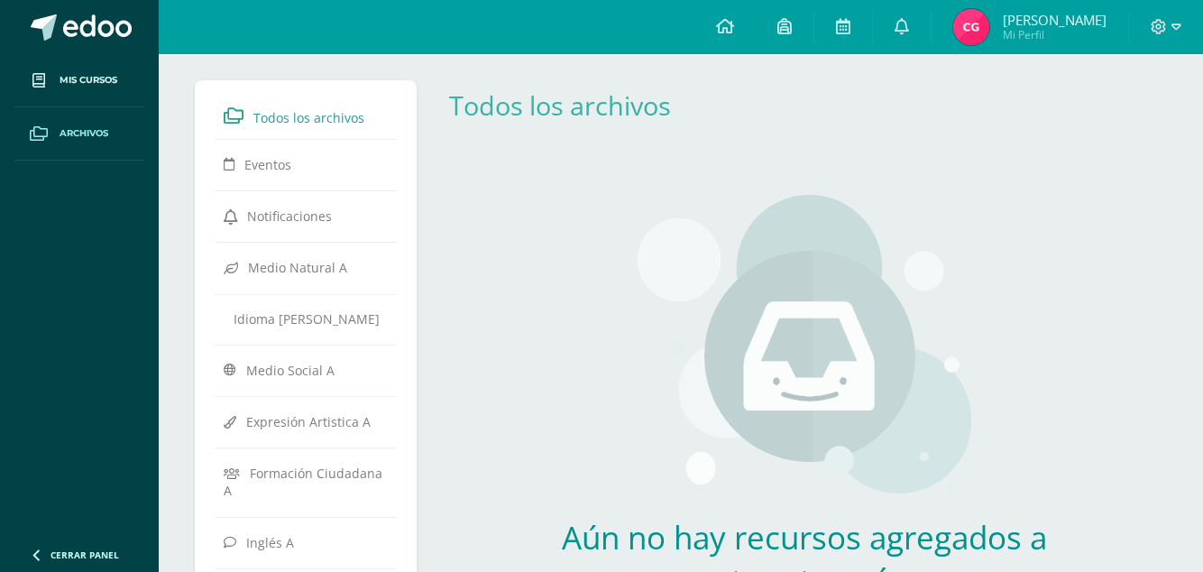
click at [1081, 46] on link "Camila Nicolle Mi Perfil" at bounding box center [1030, 27] width 197 height 54
click at [1086, 38] on span "Mi Perfil" at bounding box center [1055, 34] width 104 height 15
click at [1080, 35] on span "Mi Perfil" at bounding box center [1055, 34] width 104 height 15
click at [978, 47] on link "Camila Nicolle Mi Perfil" at bounding box center [1030, 27] width 197 height 54
click at [984, 43] on img at bounding box center [971, 27] width 36 height 36
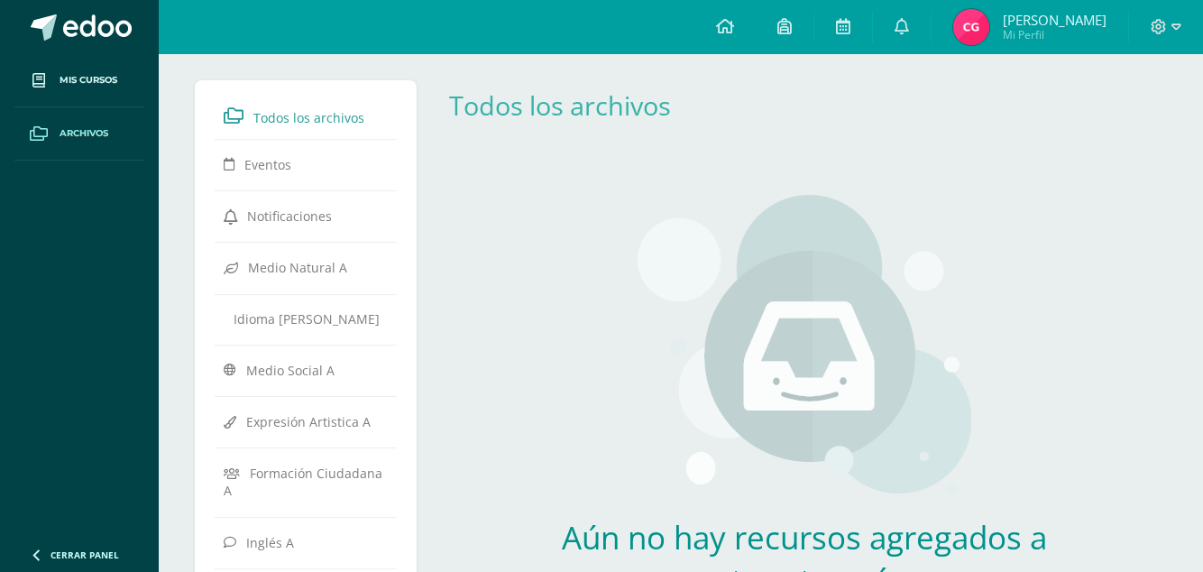
click at [981, 43] on img at bounding box center [971, 27] width 36 height 36
click at [1057, 48] on link "Camila Nicolle Mi Perfil" at bounding box center [1030, 27] width 197 height 54
click at [1056, 50] on link "Camila Nicolle Mi Perfil" at bounding box center [1030, 27] width 197 height 54
click at [1050, 49] on link "Camila Nicolle Mi Perfil" at bounding box center [1030, 27] width 197 height 54
click at [1052, 50] on link "Camila Nicolle Mi Perfil" at bounding box center [1030, 27] width 197 height 54
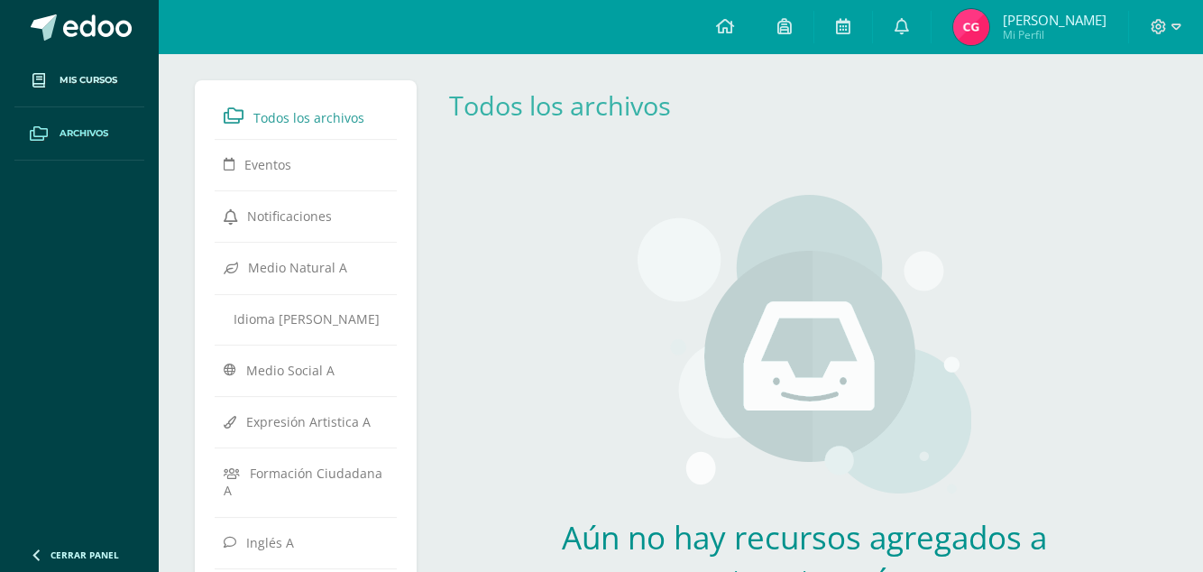
click at [1068, 50] on link "Camila Nicolle Mi Perfil" at bounding box center [1030, 27] width 197 height 54
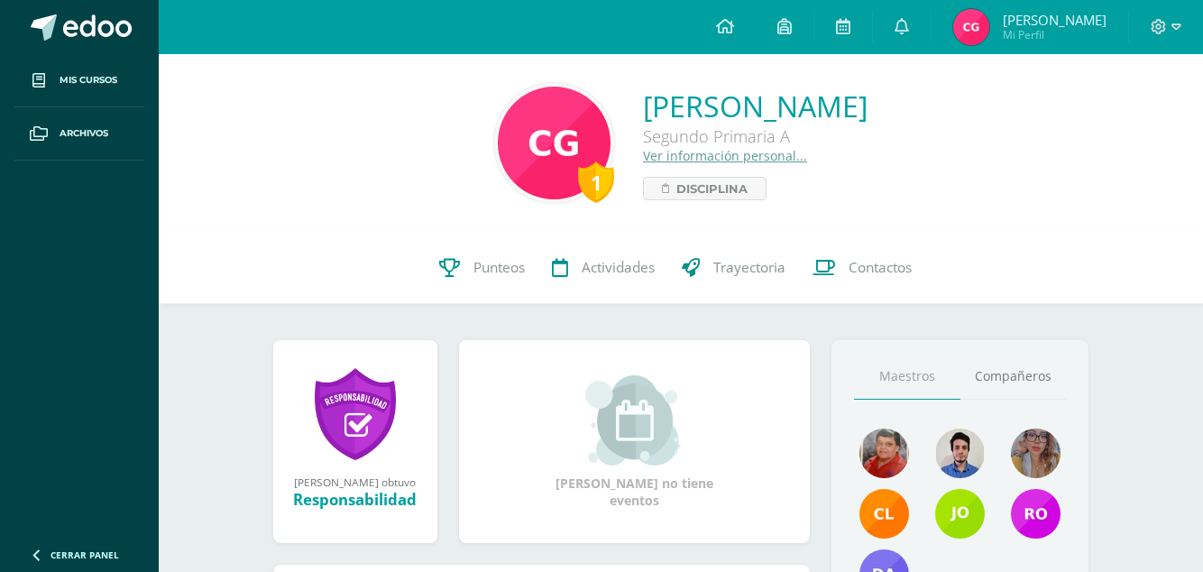
click at [489, 283] on link "Punteos" at bounding box center [482, 268] width 113 height 72
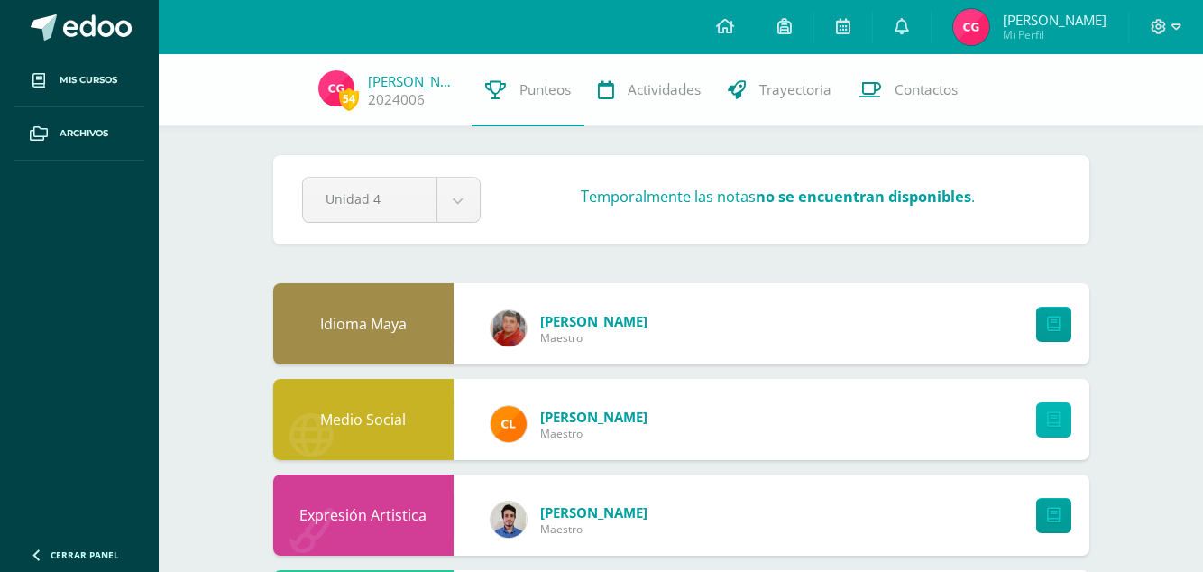
click at [1062, 419] on link at bounding box center [1053, 419] width 35 height 35
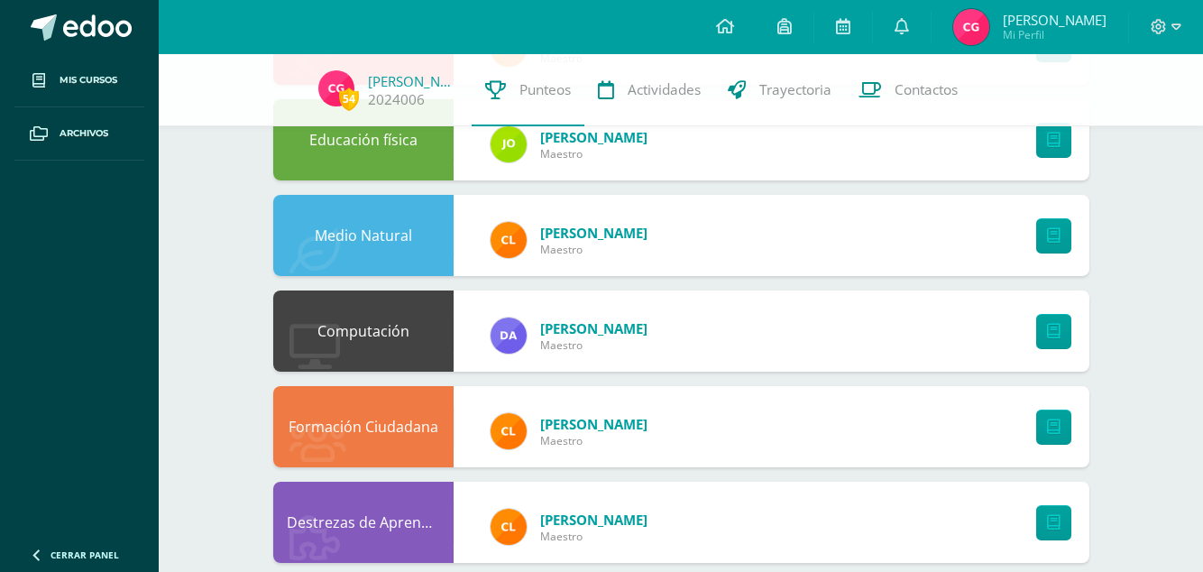
scroll to position [661, 0]
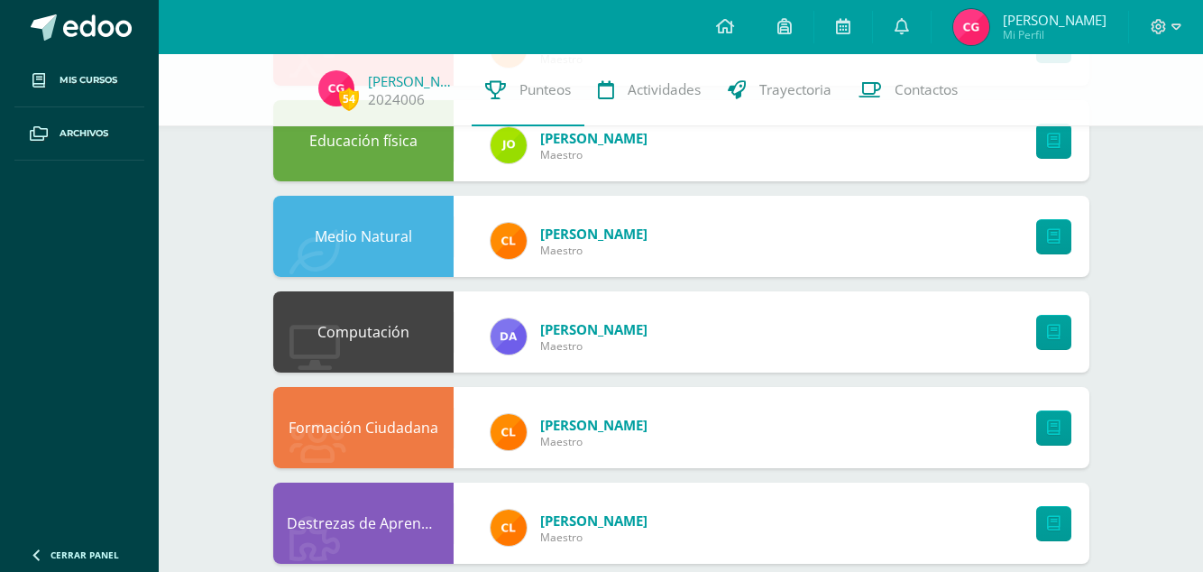
click at [363, 395] on div "Formación Ciudadana" at bounding box center [363, 427] width 180 height 81
click at [1044, 438] on link at bounding box center [1053, 427] width 35 height 35
click at [1044, 432] on link at bounding box center [1053, 427] width 35 height 35
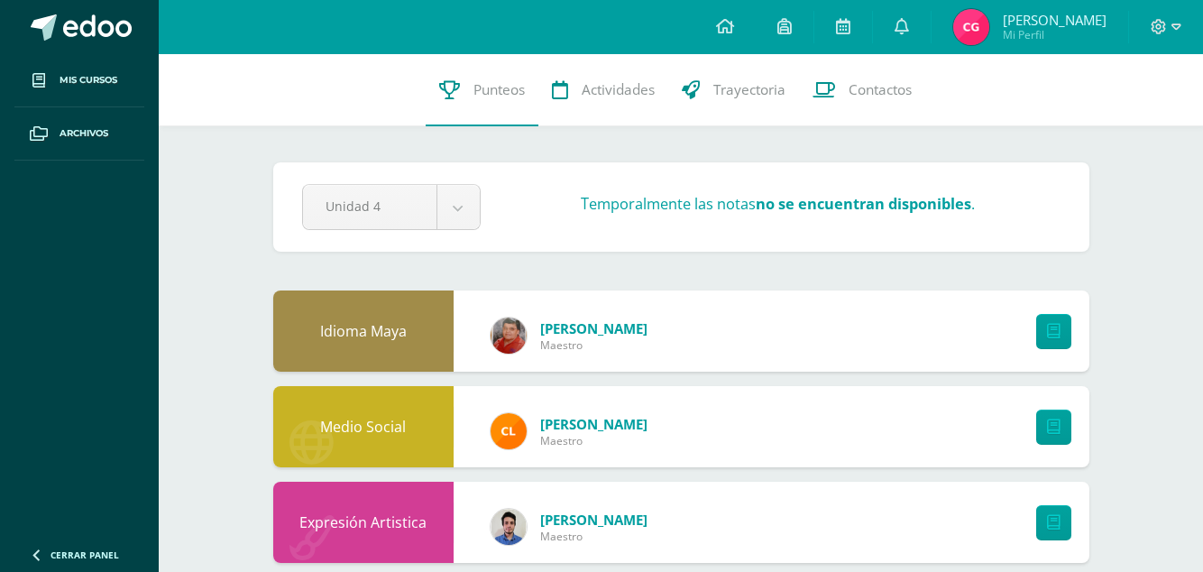
scroll to position [7, 0]
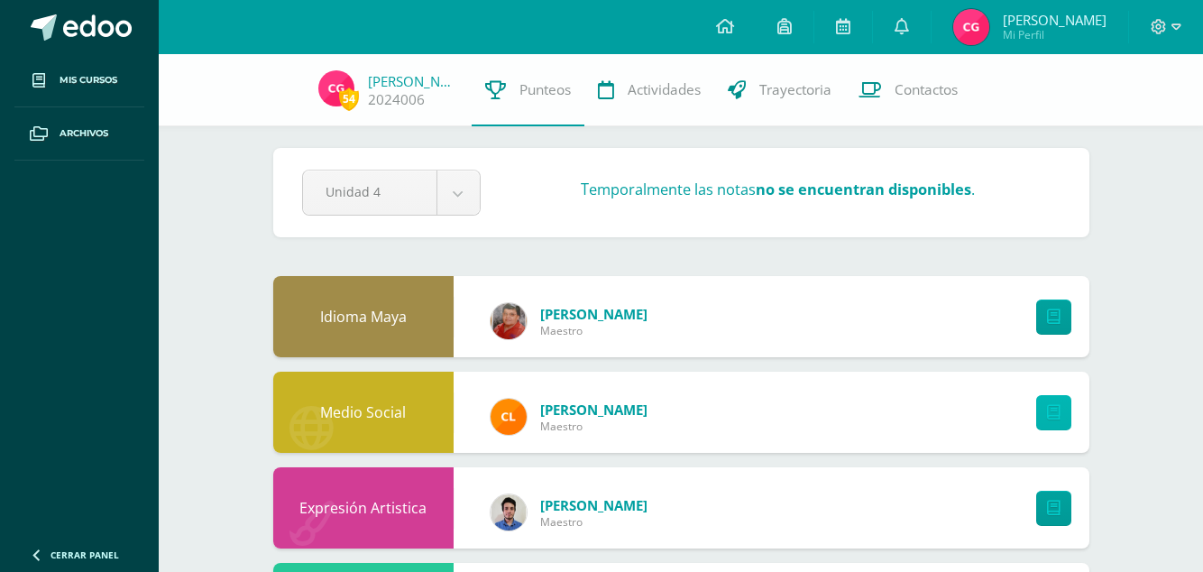
click at [1044, 404] on link at bounding box center [1053, 412] width 35 height 35
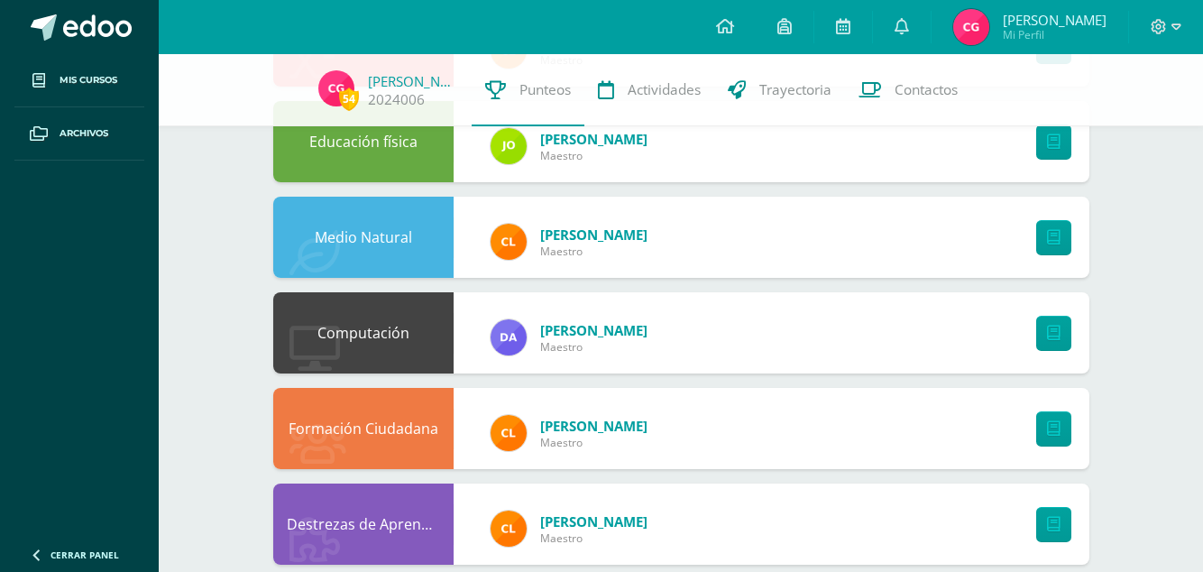
scroll to position [662, 0]
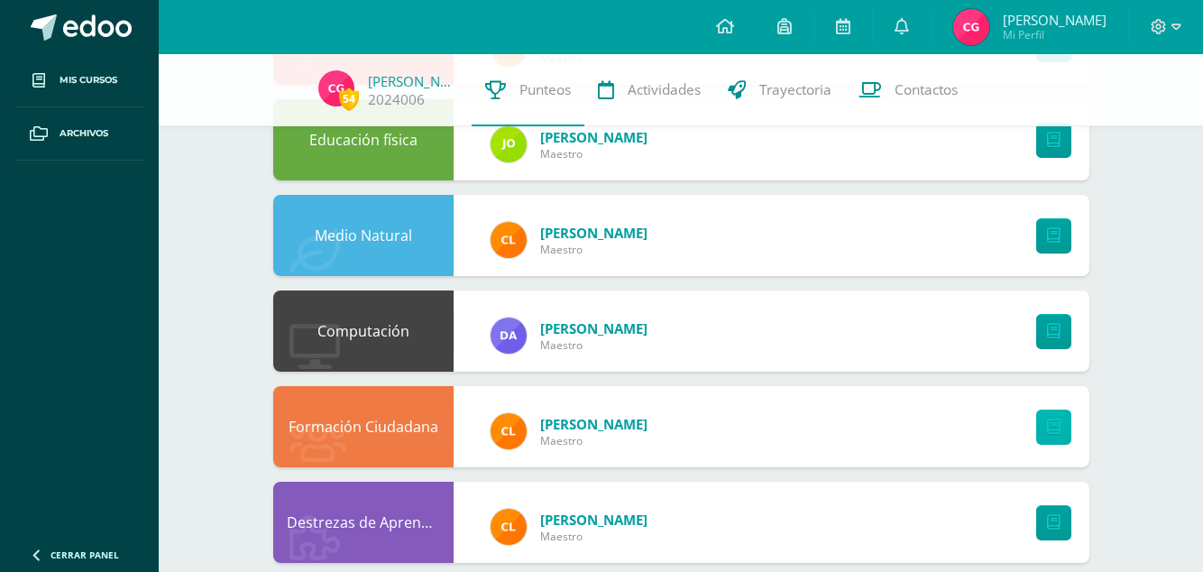
click at [1062, 431] on link at bounding box center [1053, 426] width 35 height 35
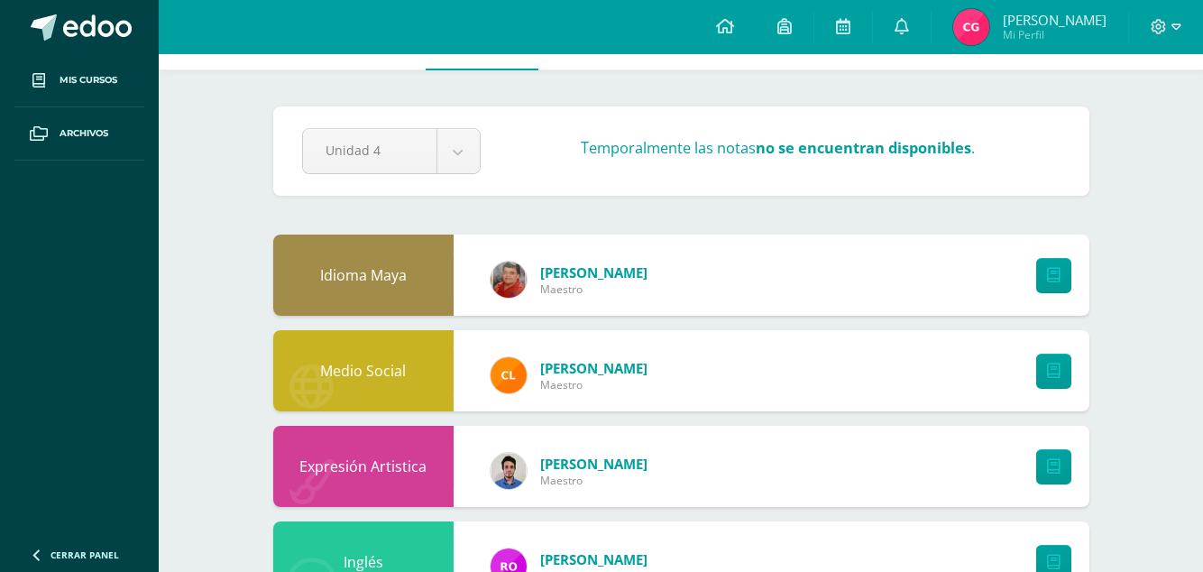
scroll to position [0, 0]
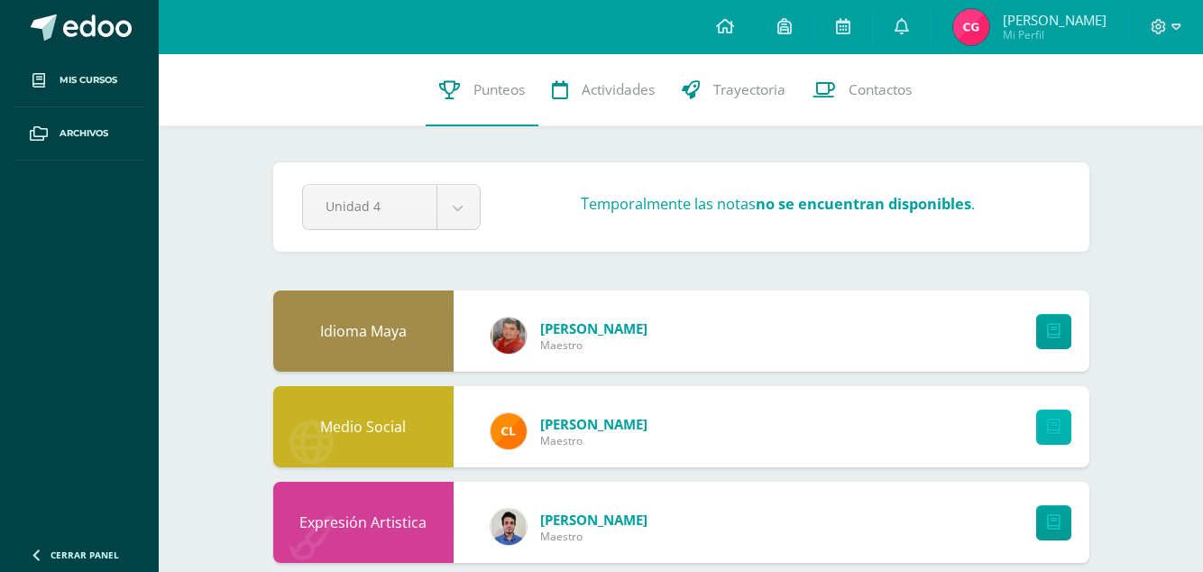
click at [1062, 416] on link at bounding box center [1053, 426] width 35 height 35
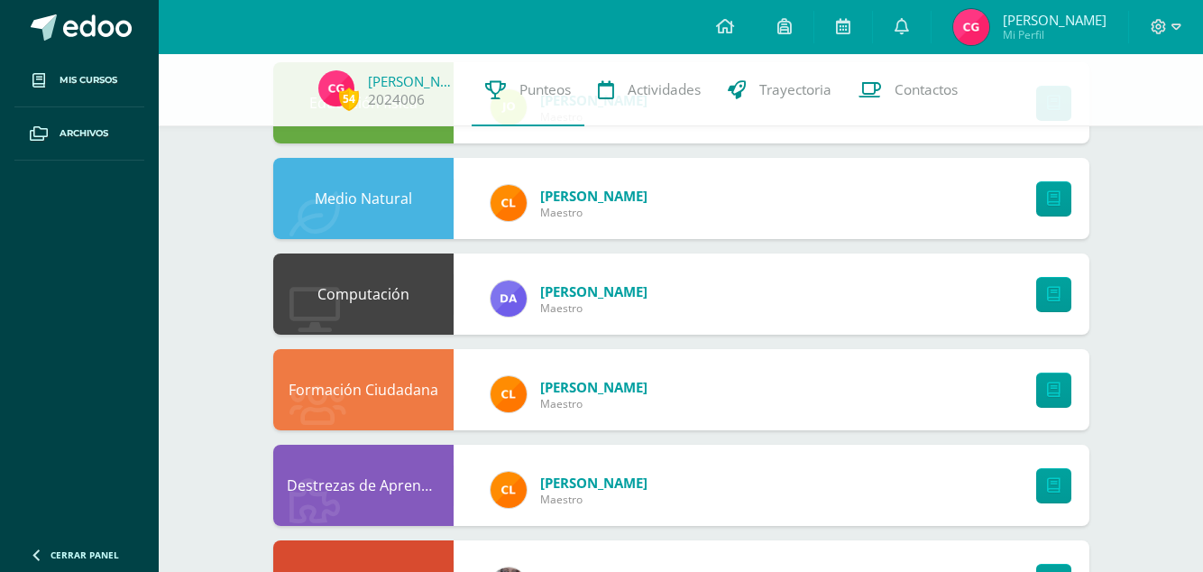
scroll to position [701, 0]
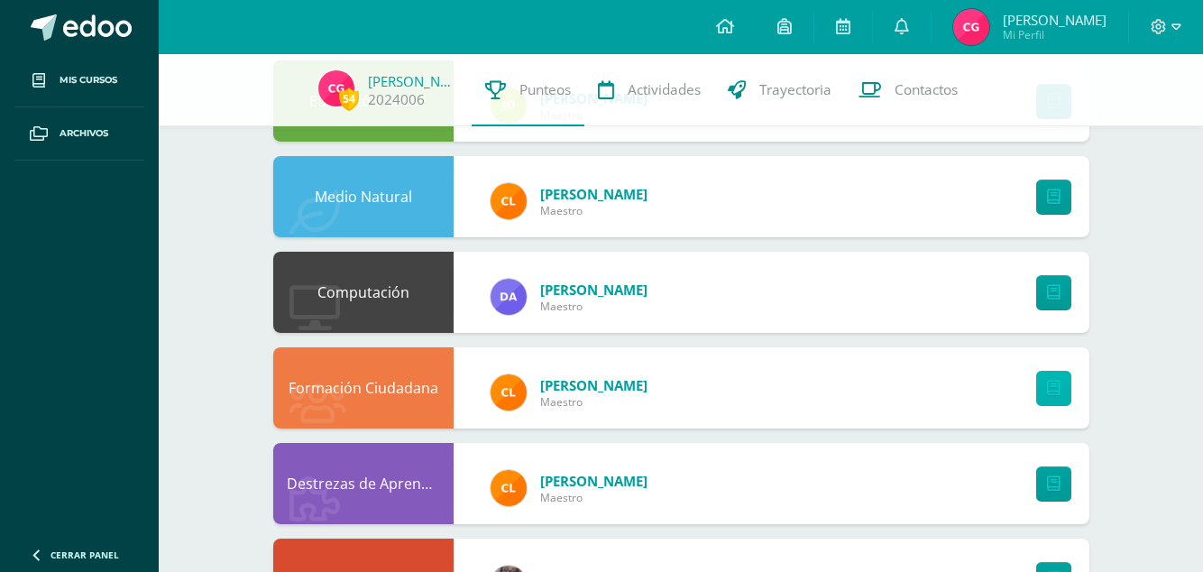
click at [1044, 392] on link at bounding box center [1053, 388] width 35 height 35
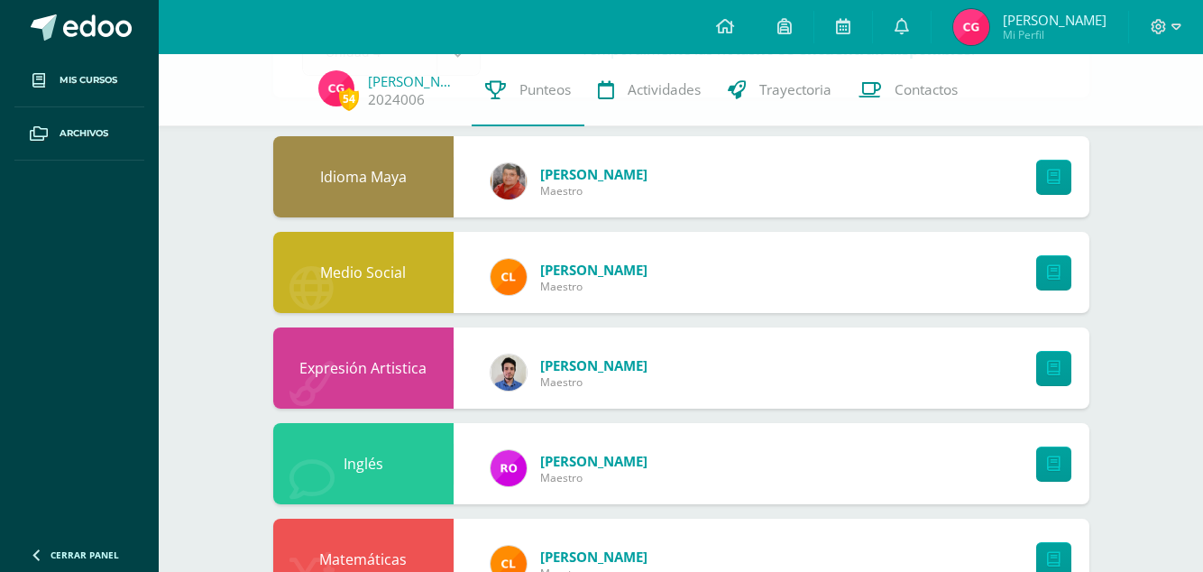
scroll to position [144, 0]
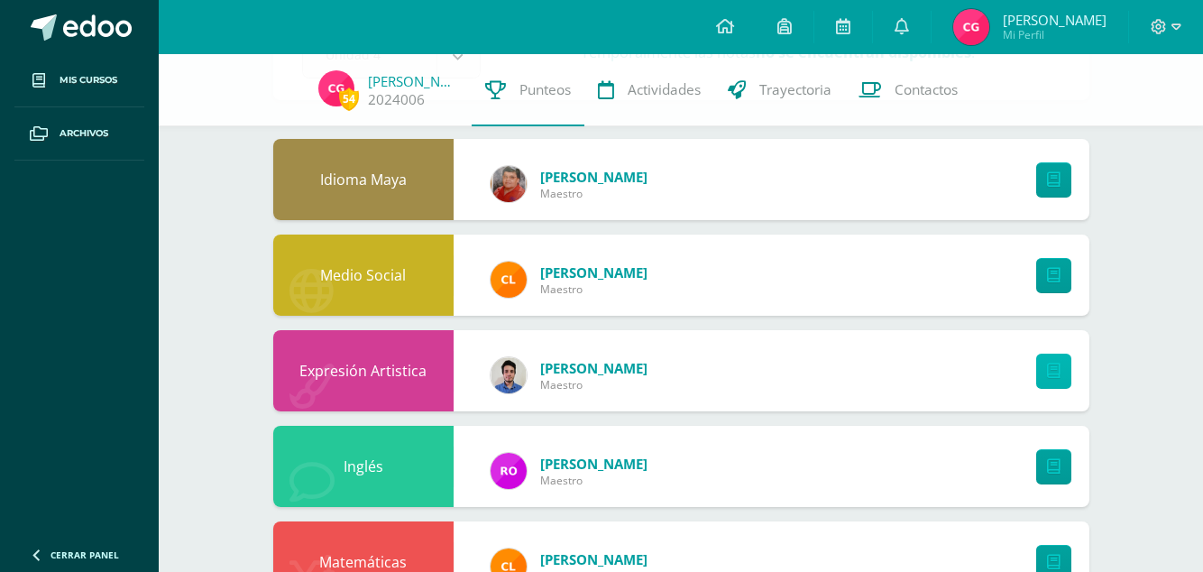
click at [1044, 380] on link at bounding box center [1053, 371] width 35 height 35
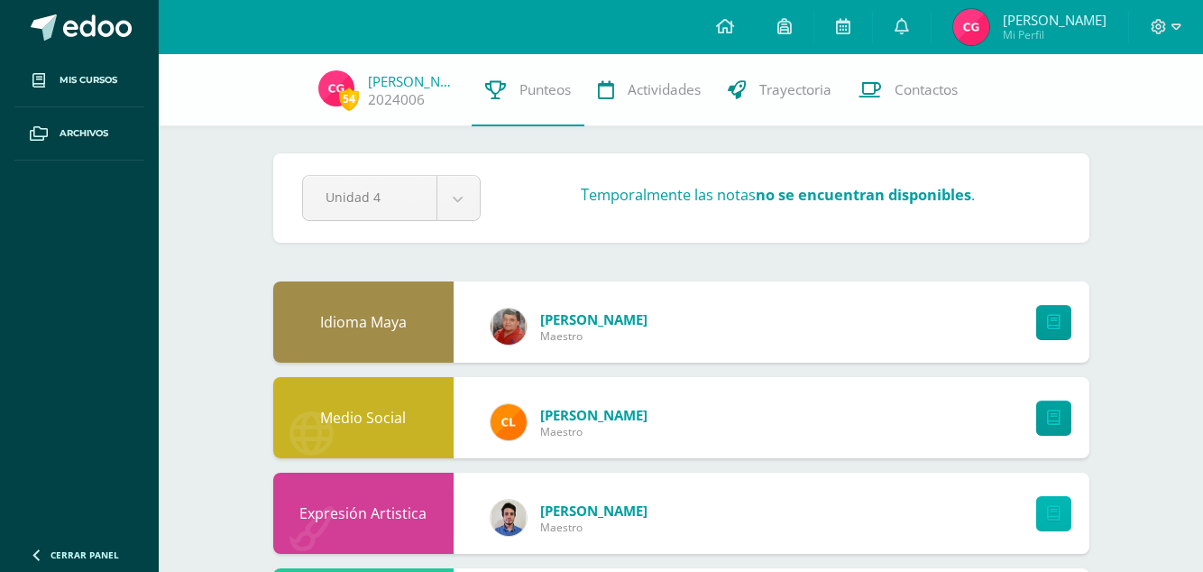
scroll to position [0, 0]
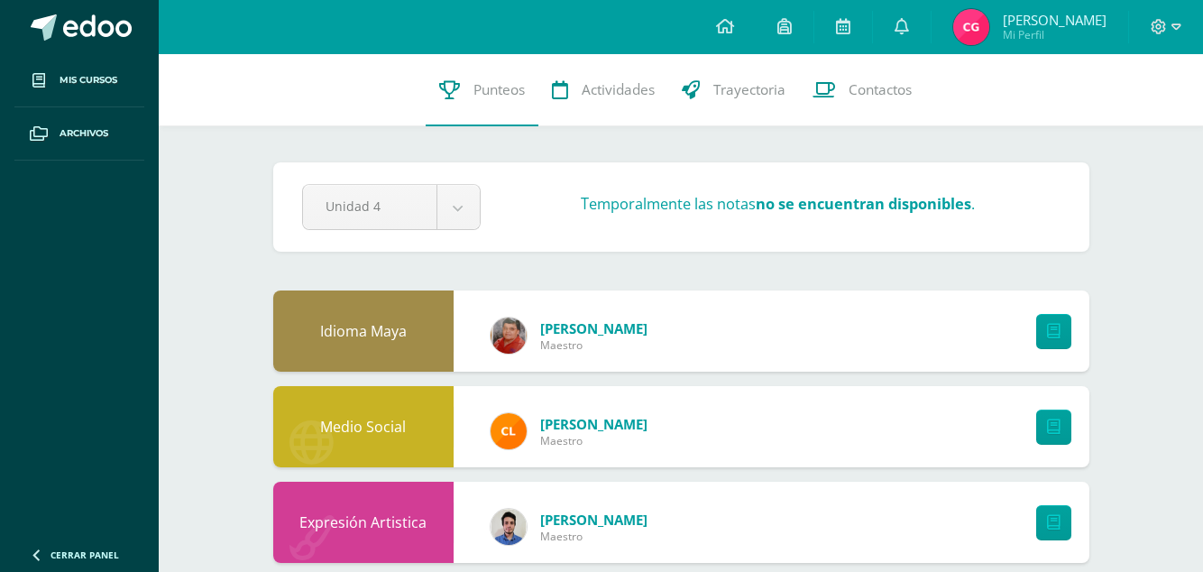
click at [1026, 426] on div at bounding box center [1049, 426] width 80 height 81
click at [1044, 419] on link at bounding box center [1053, 426] width 35 height 35
